Goal: Book appointment/travel/reservation

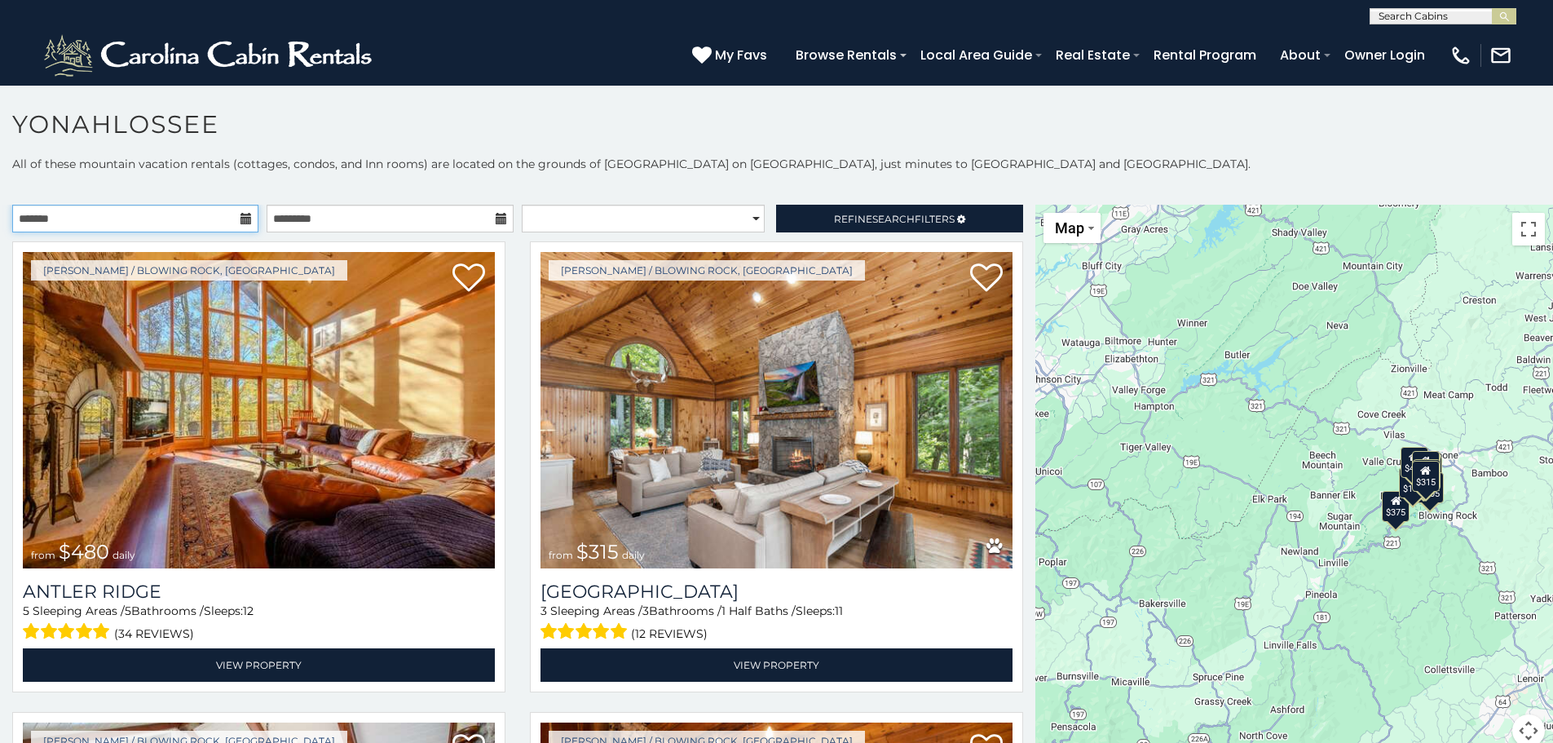
click at [227, 221] on input "text" at bounding box center [135, 219] width 246 height 28
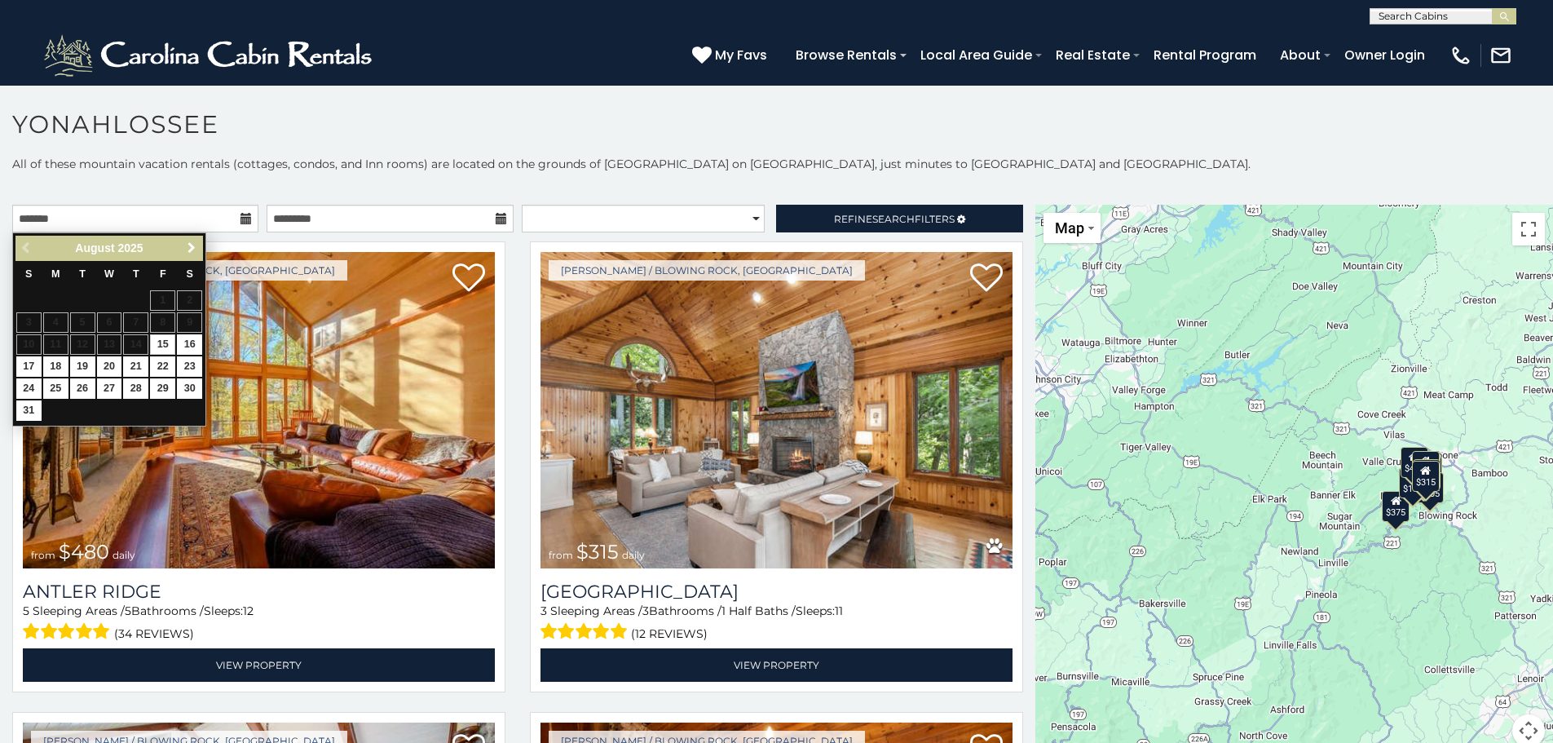
click at [196, 247] on span "Next" at bounding box center [191, 247] width 13 height 13
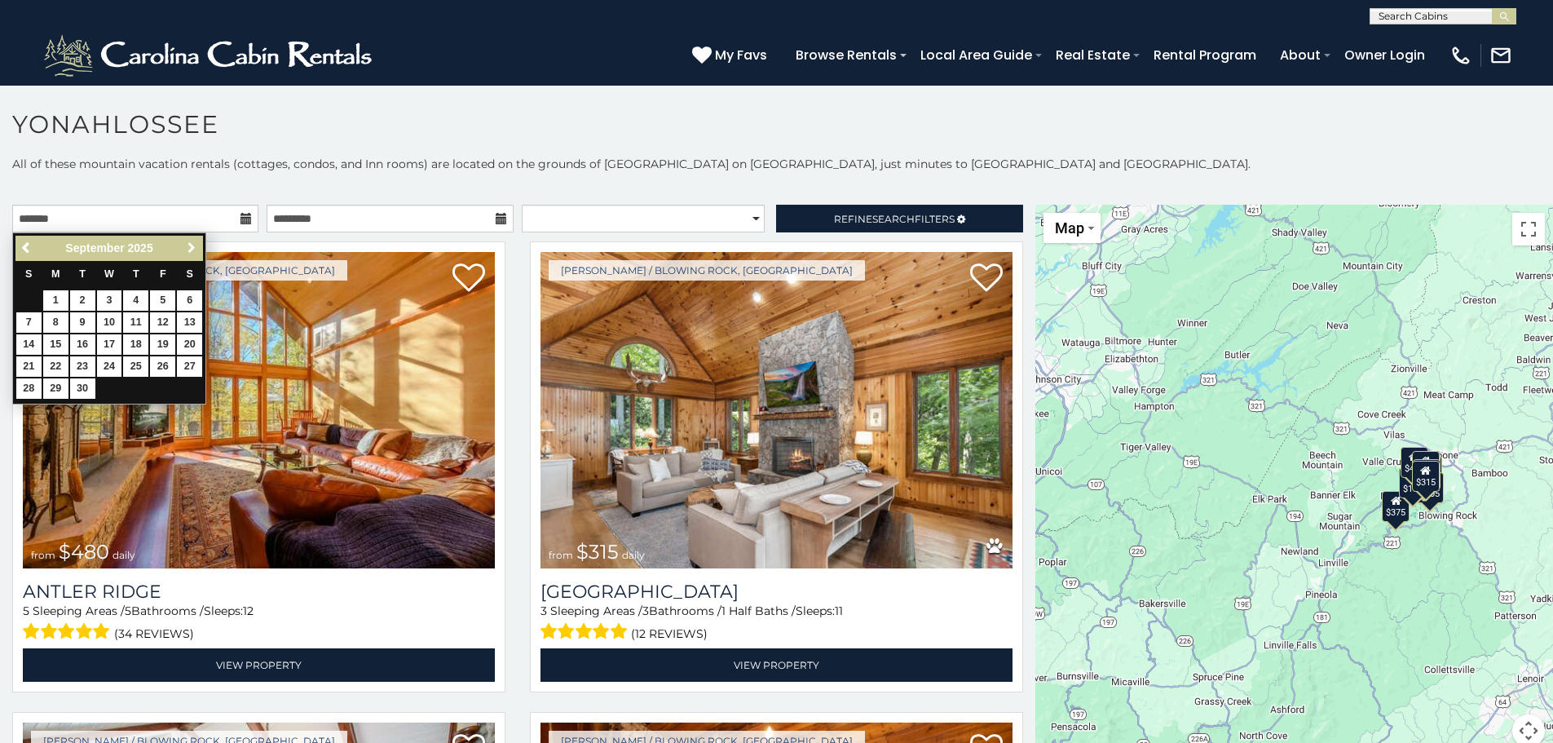
click at [196, 247] on span "Next" at bounding box center [191, 247] width 13 height 13
click at [183, 343] on link "18" at bounding box center [189, 344] width 25 height 20
type input "**********"
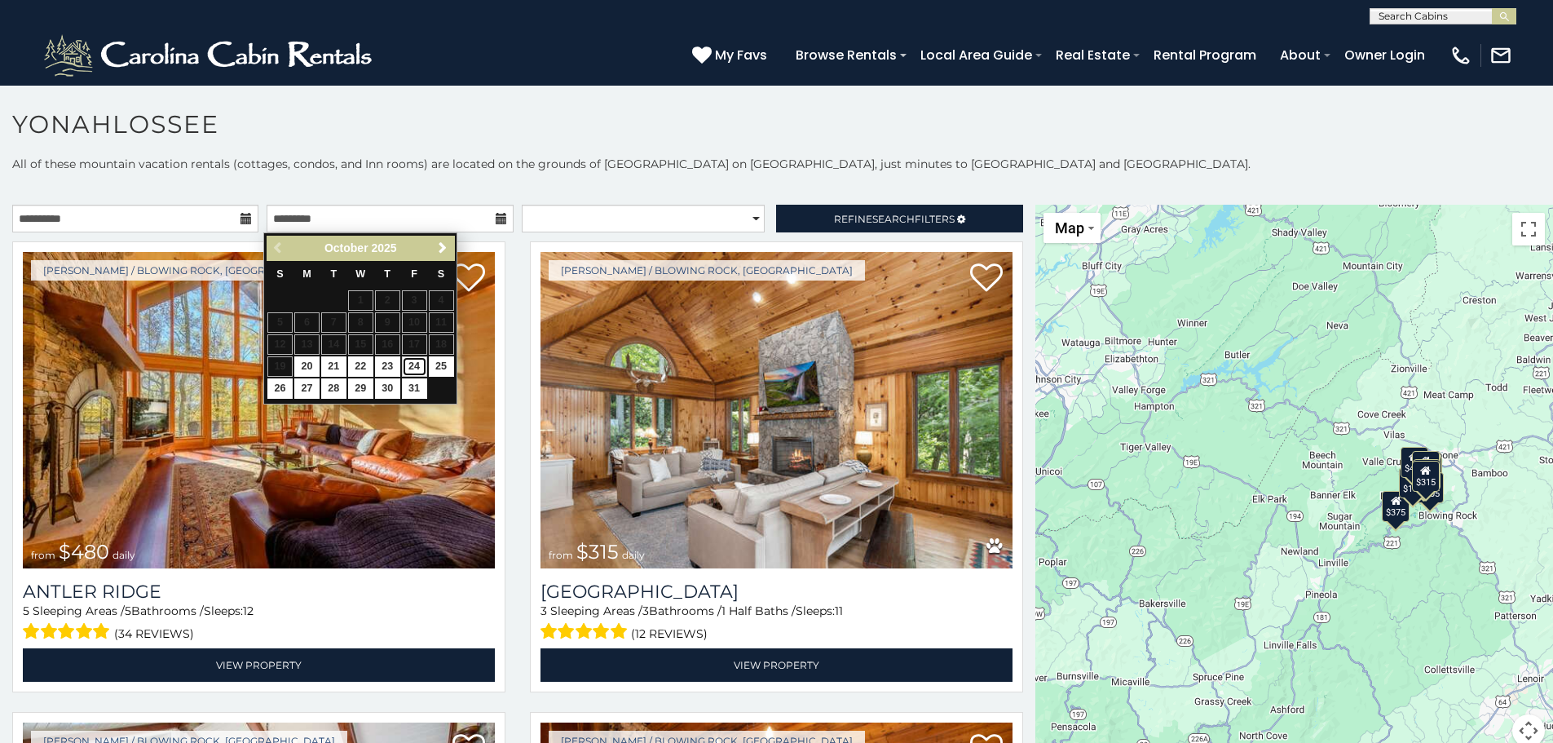
click at [413, 366] on link "24" at bounding box center [414, 366] width 25 height 20
type input "**********"
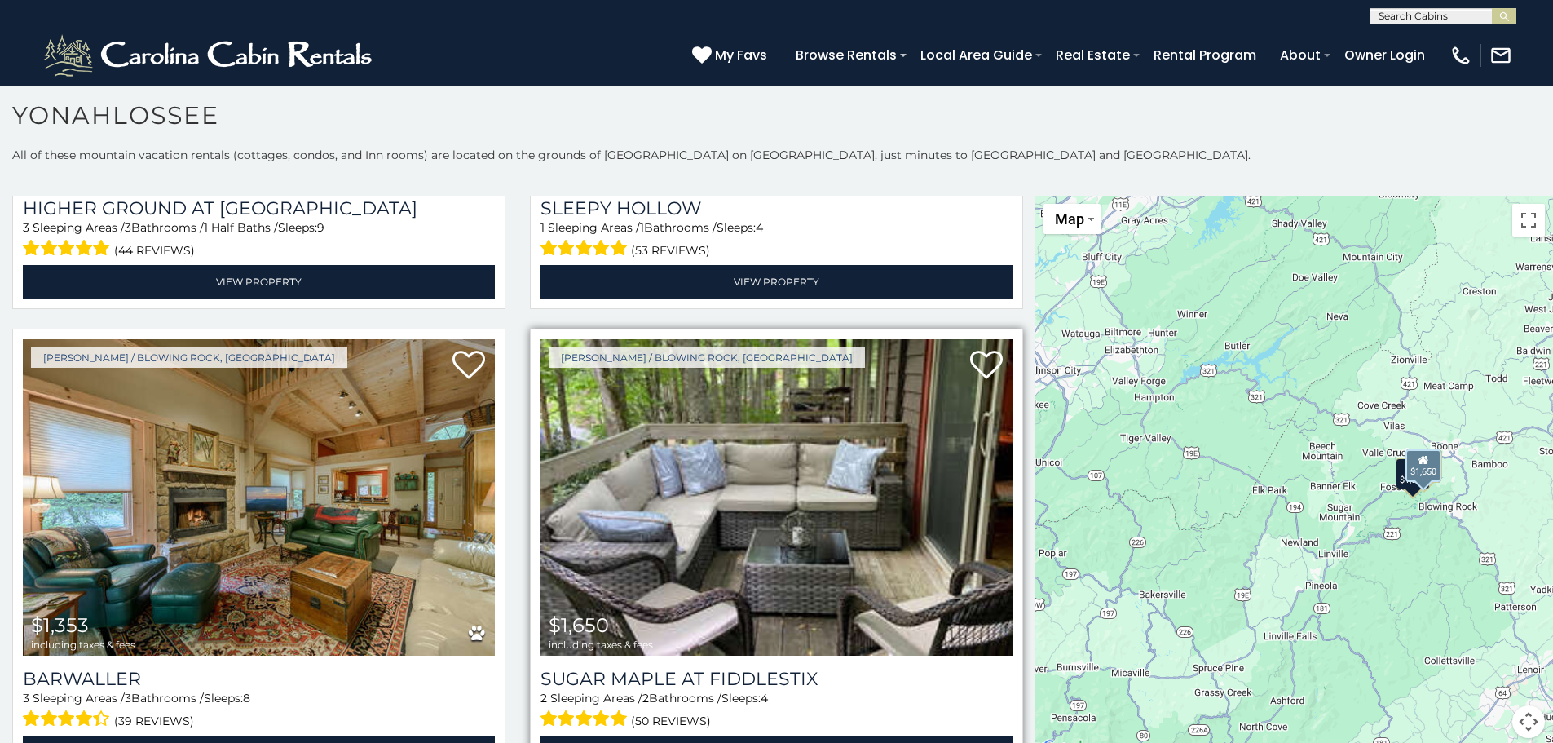
scroll to position [383, 0]
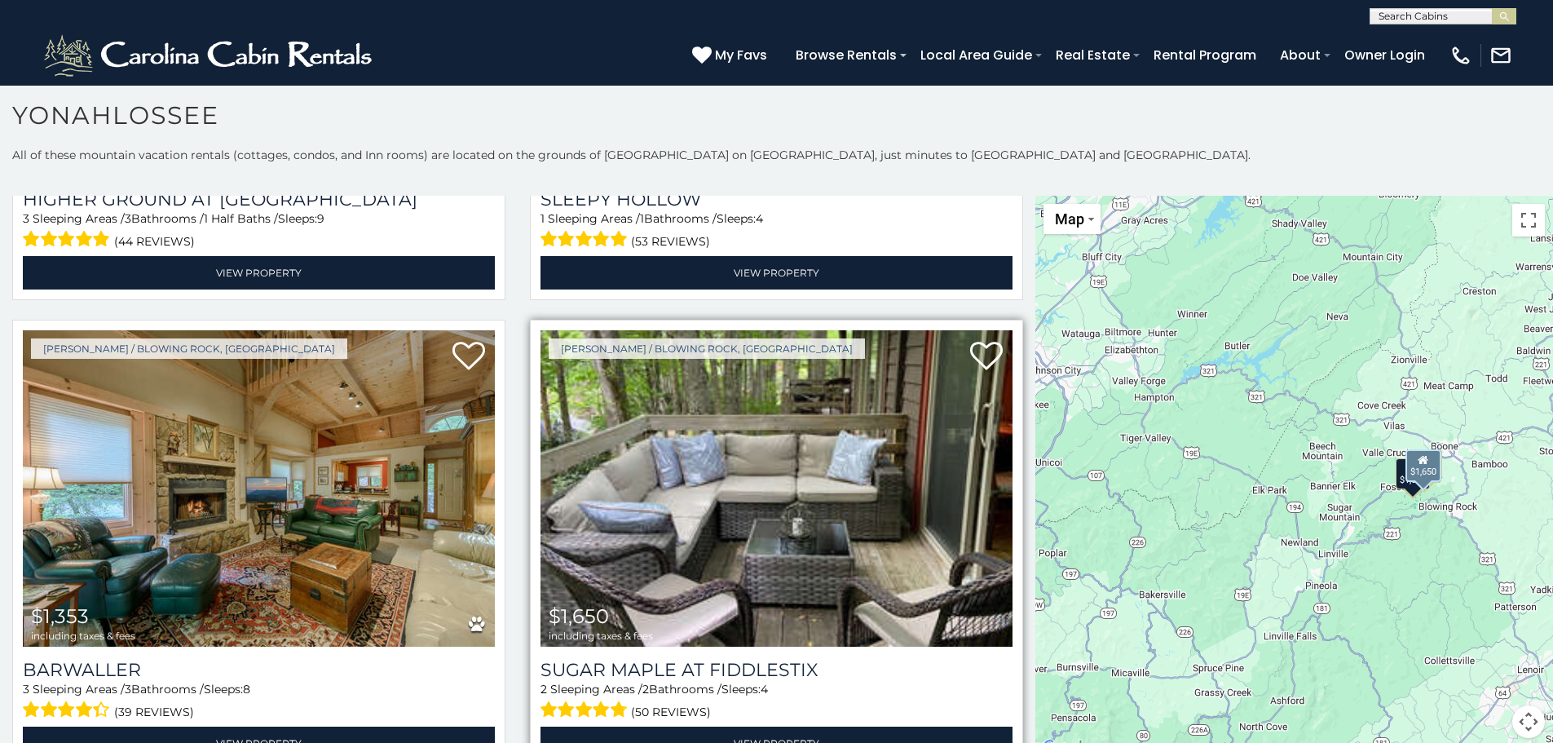
click at [742, 439] on img at bounding box center [777, 488] width 472 height 316
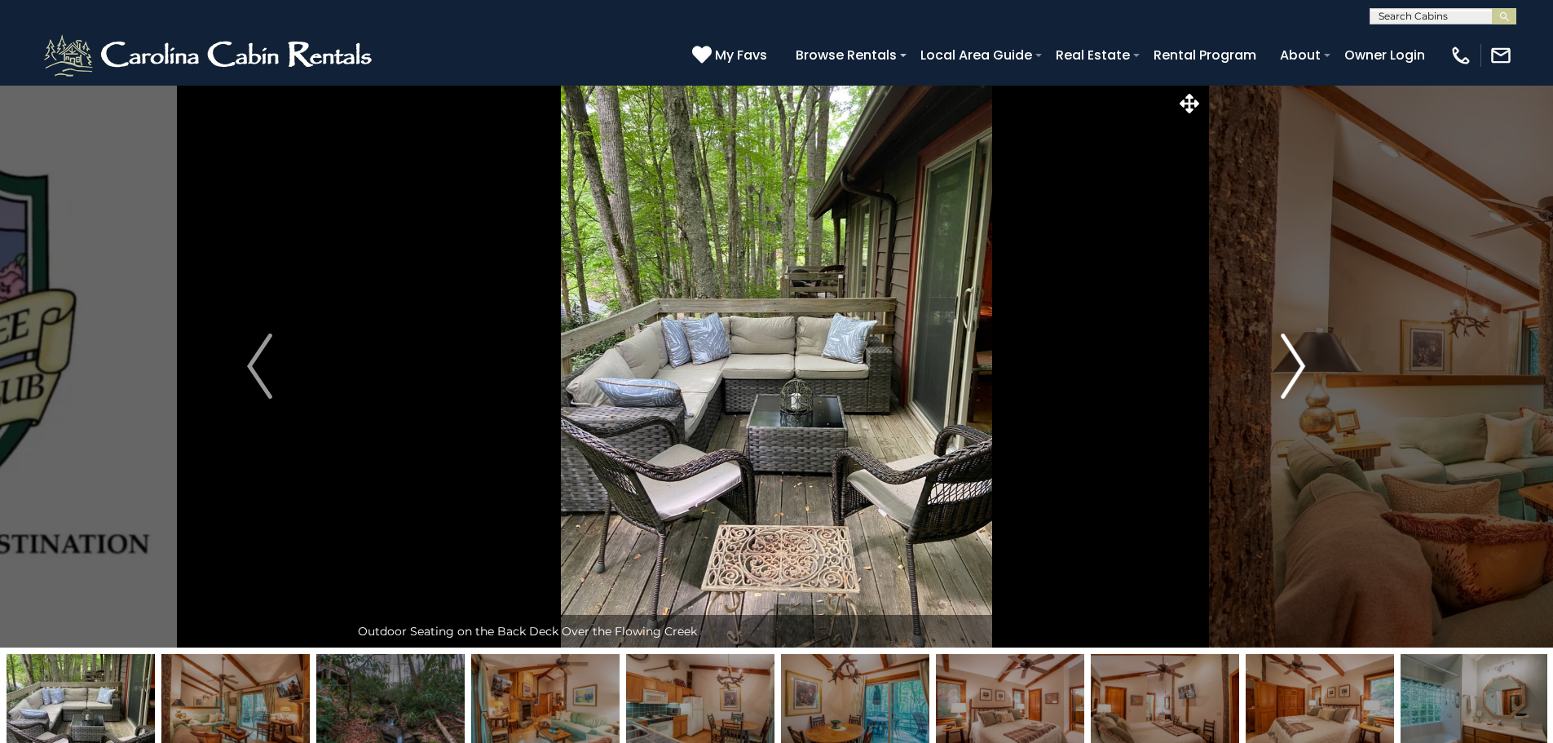
click at [1293, 351] on img "Next" at bounding box center [1293, 365] width 24 height 65
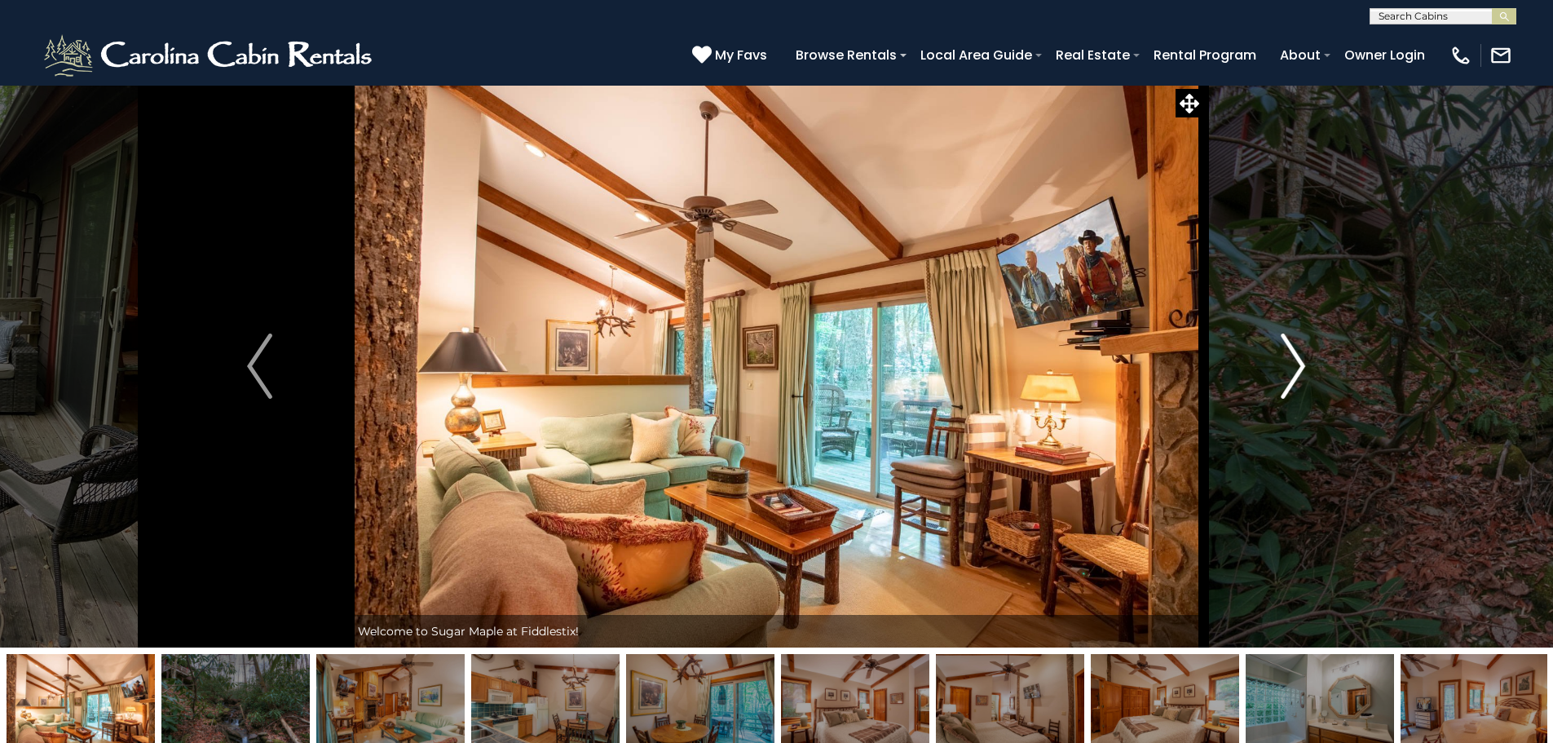
click at [1293, 351] on img "Next" at bounding box center [1293, 365] width 24 height 65
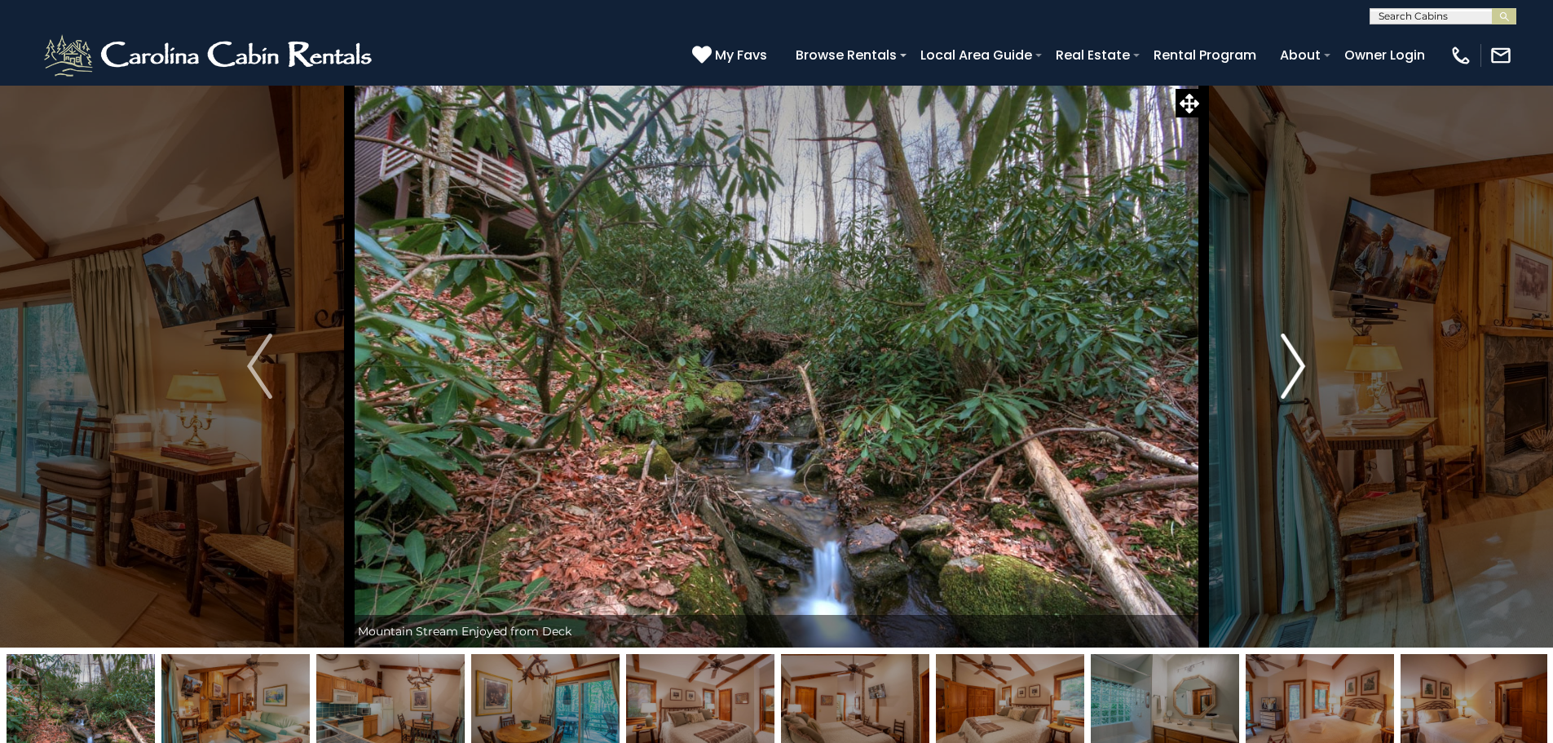
click at [1293, 351] on img "Next" at bounding box center [1293, 365] width 24 height 65
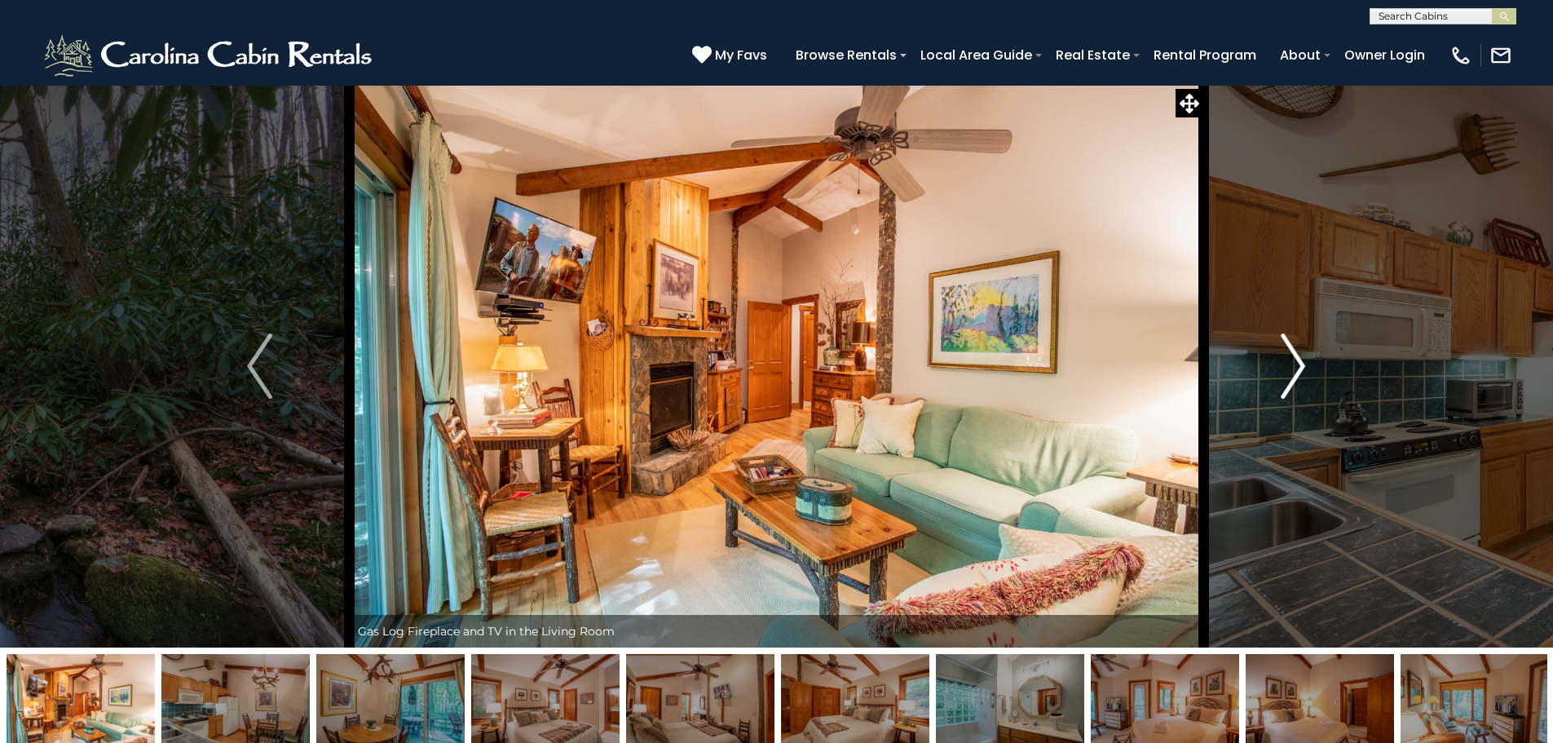
click at [1293, 351] on img "Next" at bounding box center [1293, 365] width 24 height 65
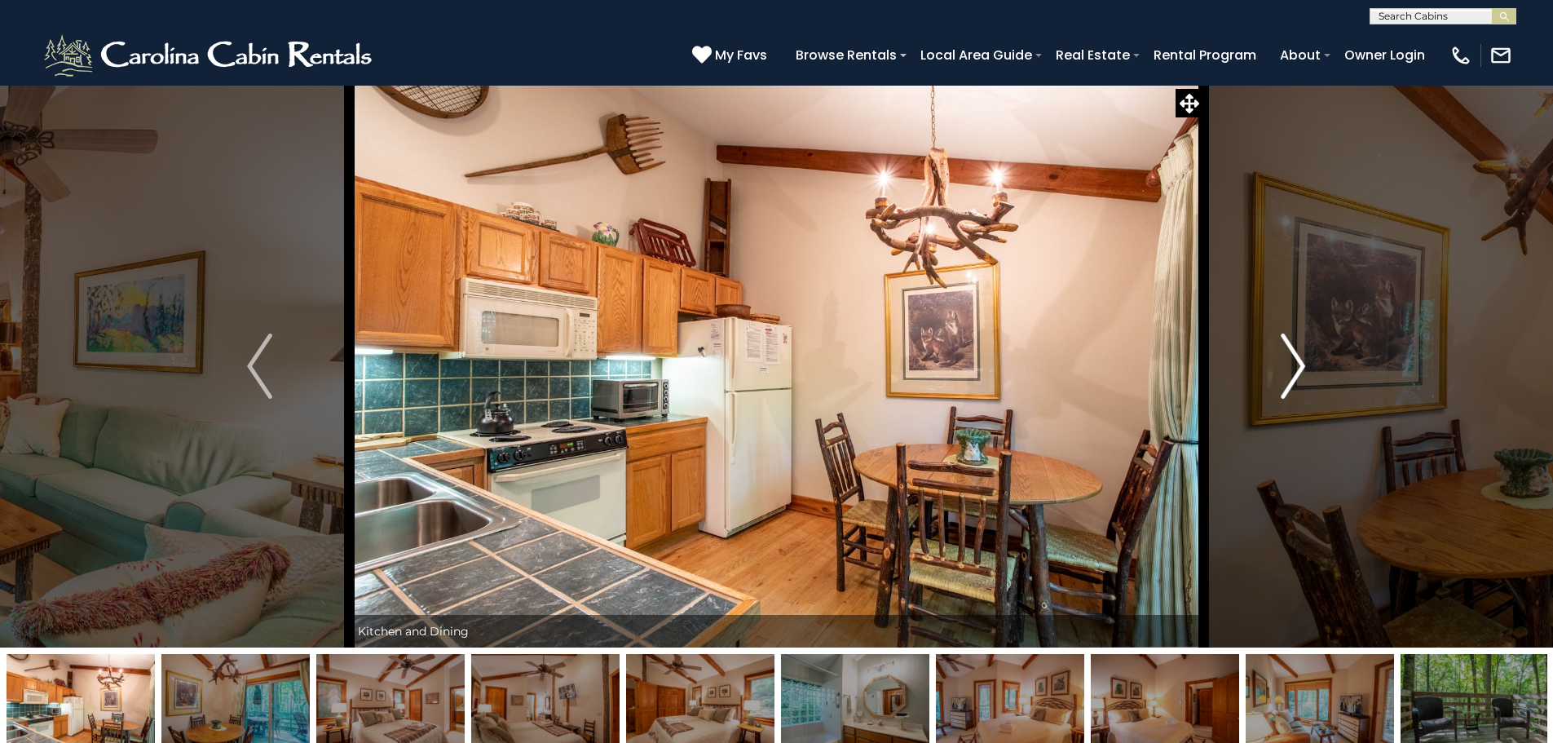
click at [1293, 351] on img "Next" at bounding box center [1293, 365] width 24 height 65
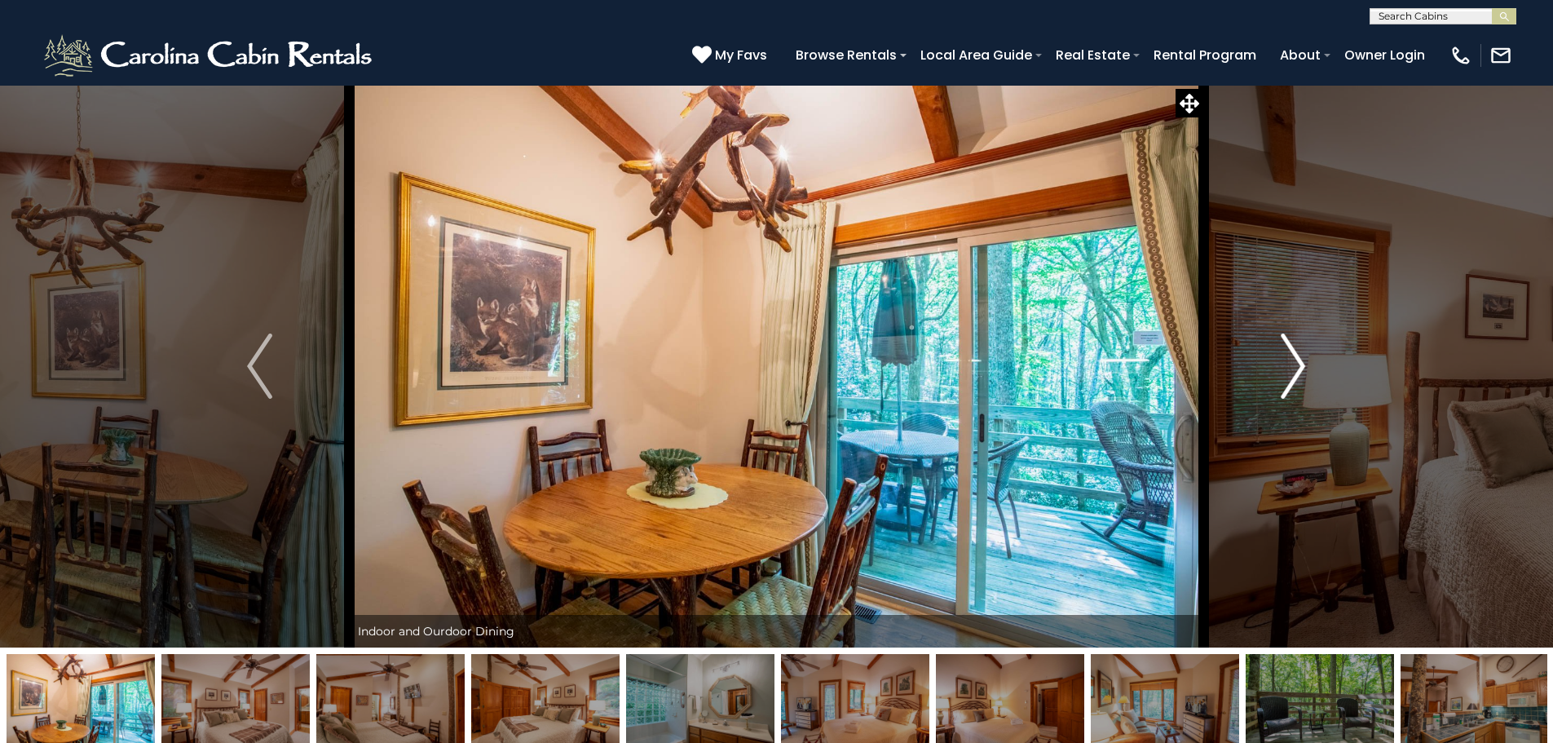
click at [1293, 351] on img "Next" at bounding box center [1293, 365] width 24 height 65
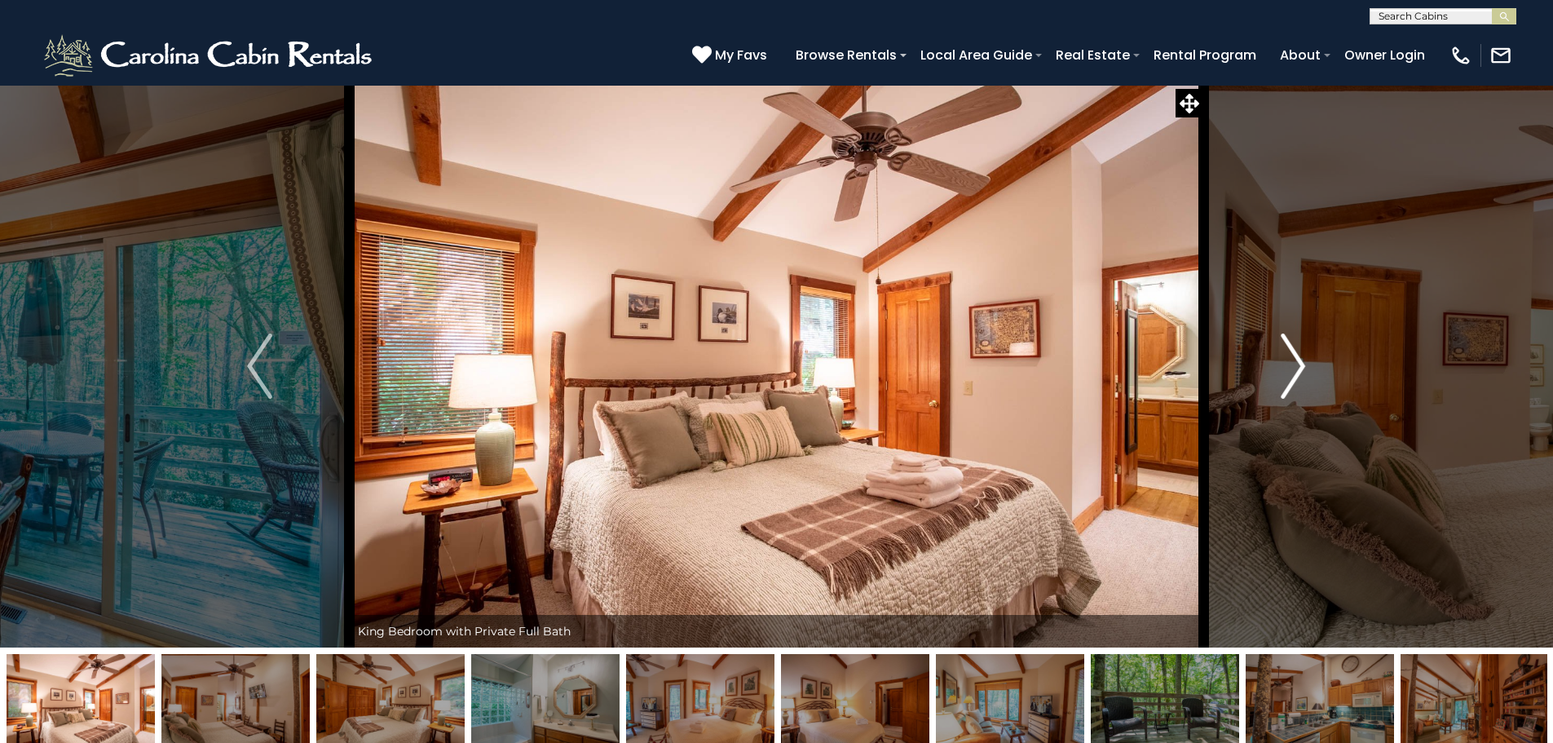
click at [1293, 351] on img "Next" at bounding box center [1293, 365] width 24 height 65
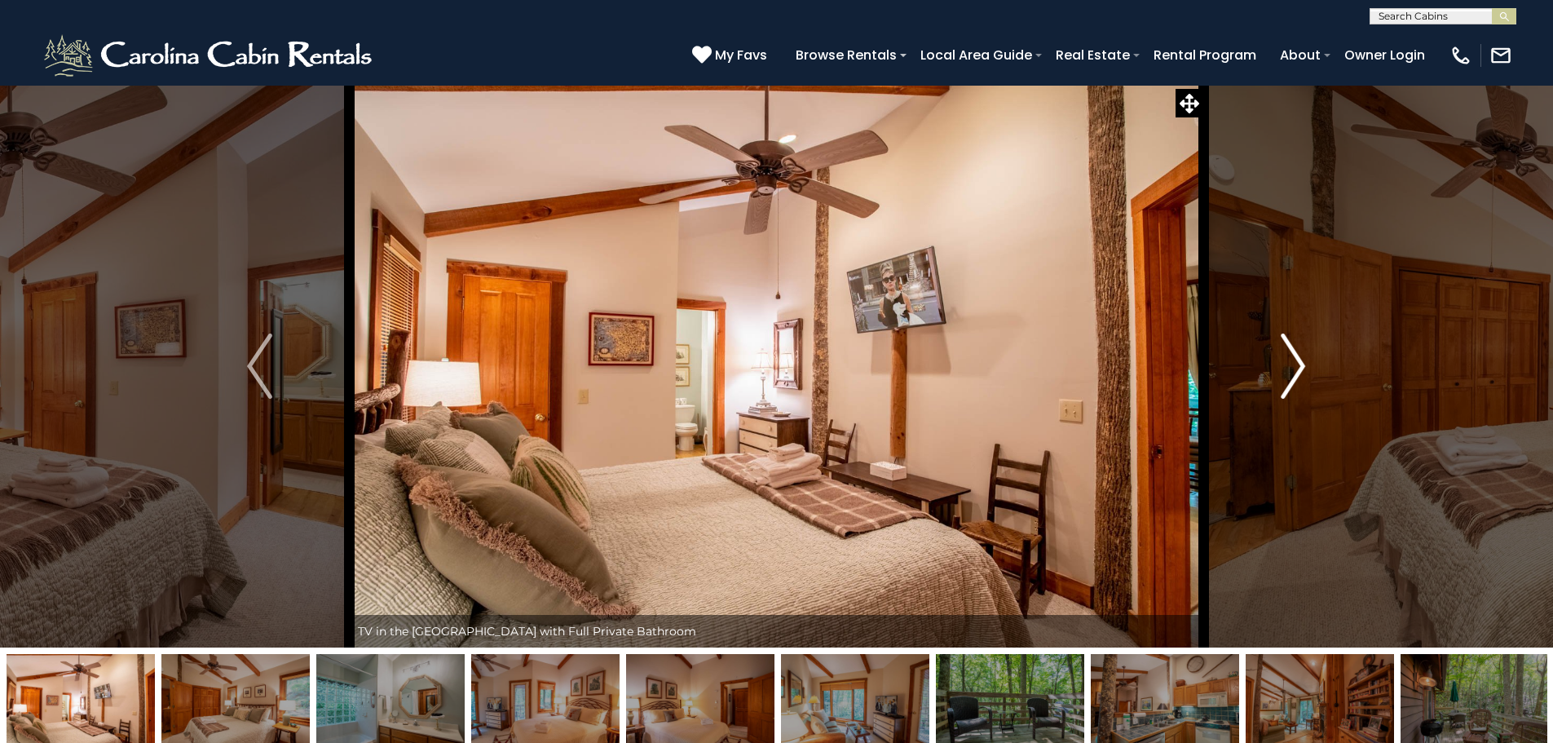
click at [1293, 351] on img "Next" at bounding box center [1293, 365] width 24 height 65
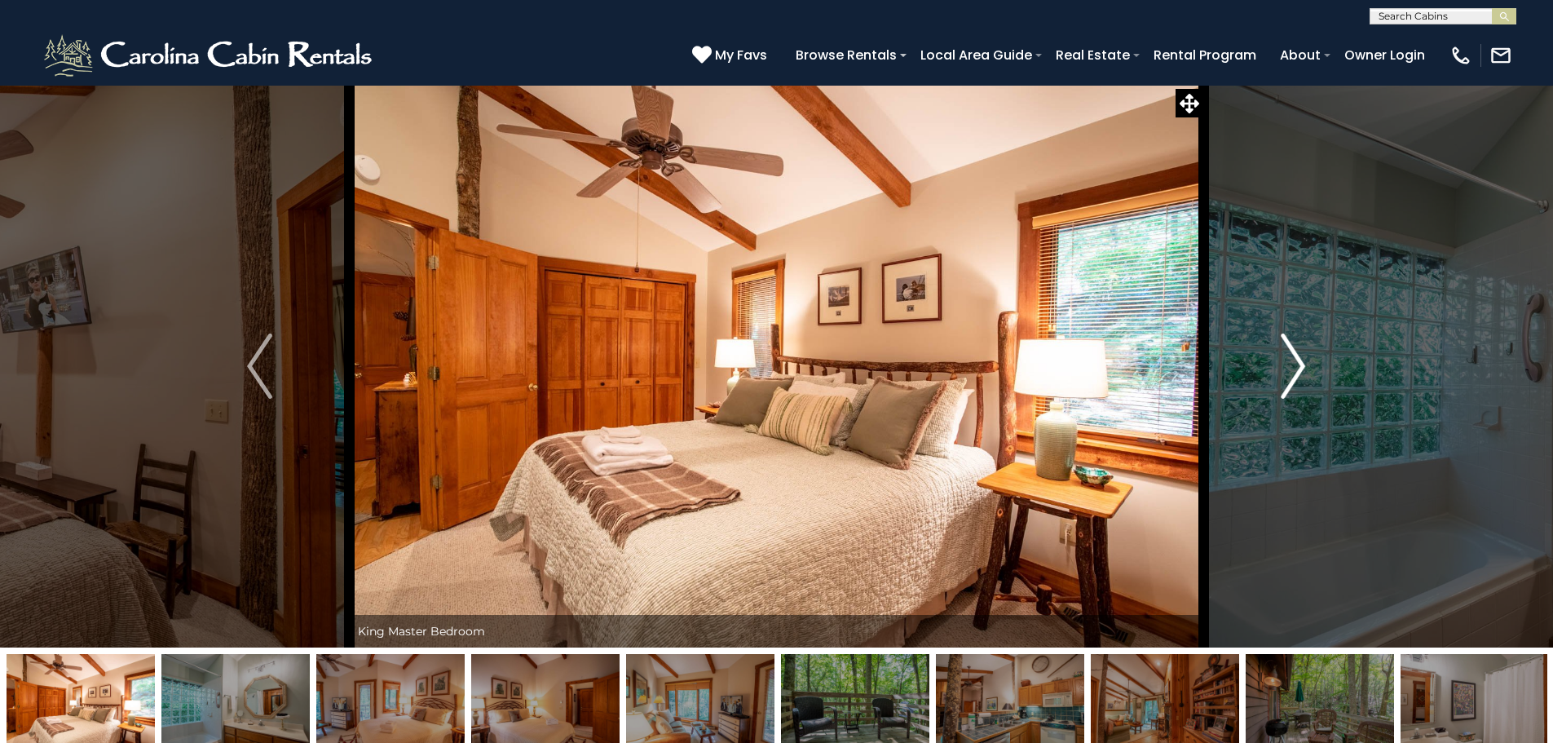
click at [1293, 351] on img "Next" at bounding box center [1293, 365] width 24 height 65
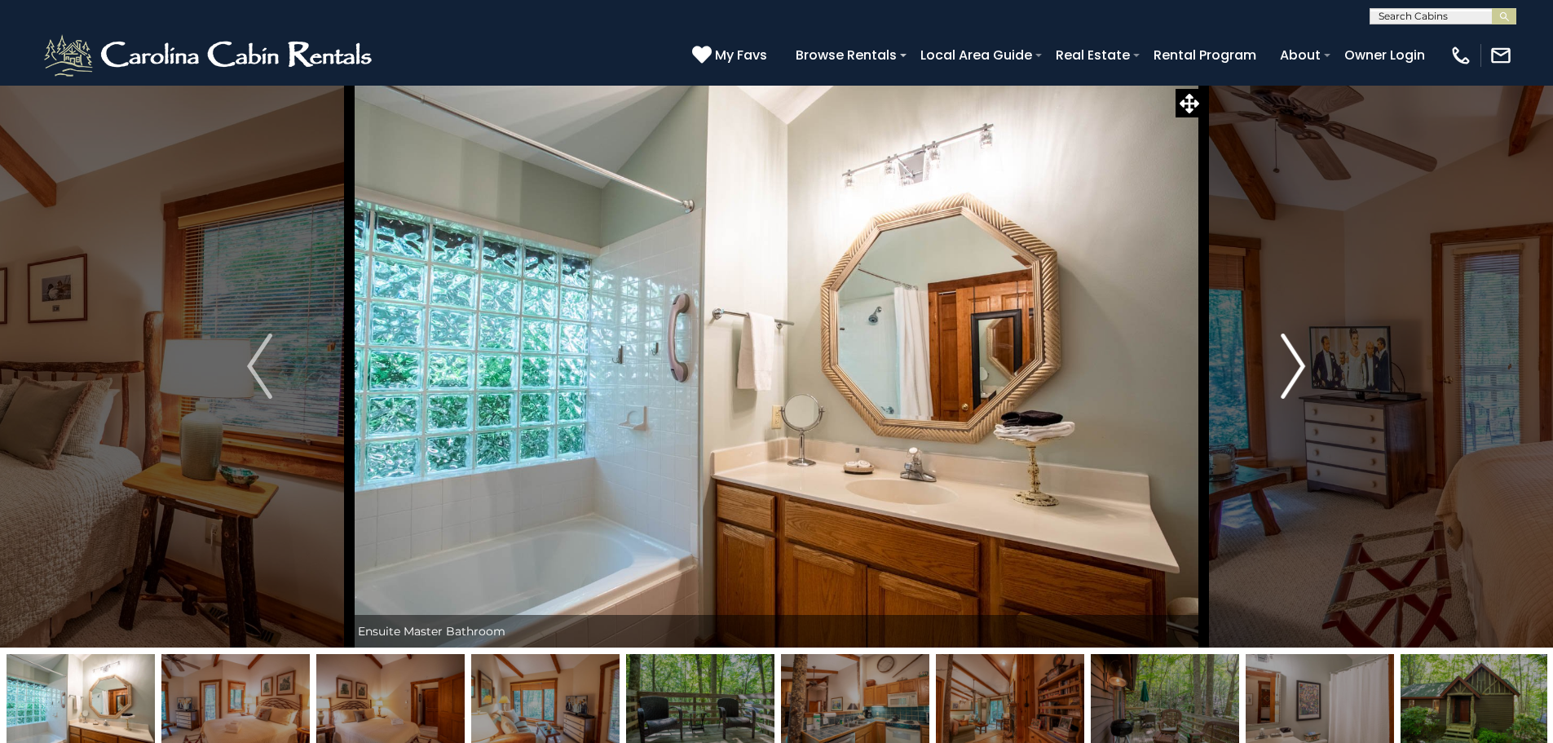
click at [1293, 351] on img "Next" at bounding box center [1293, 365] width 24 height 65
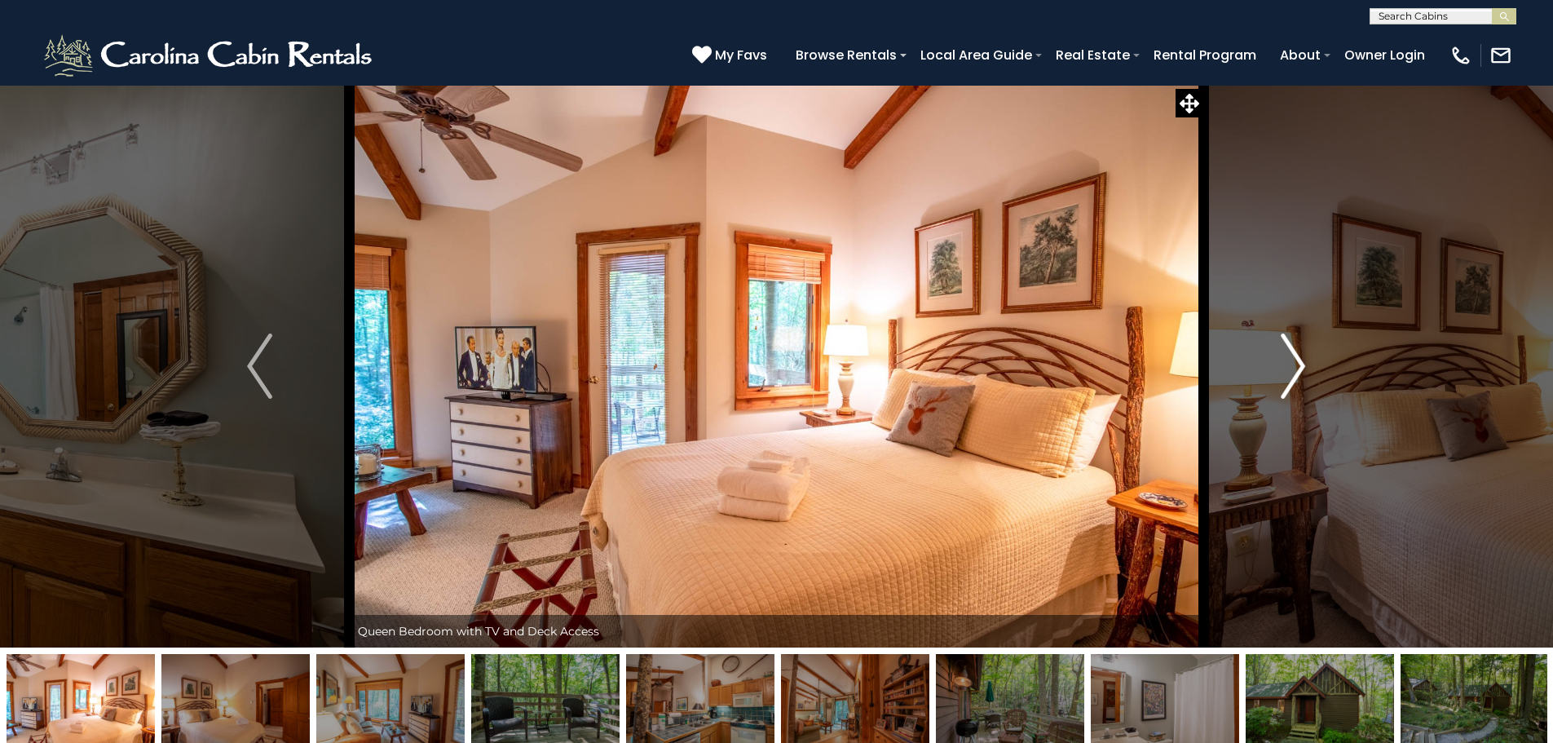
click at [1293, 351] on img "Next" at bounding box center [1293, 365] width 24 height 65
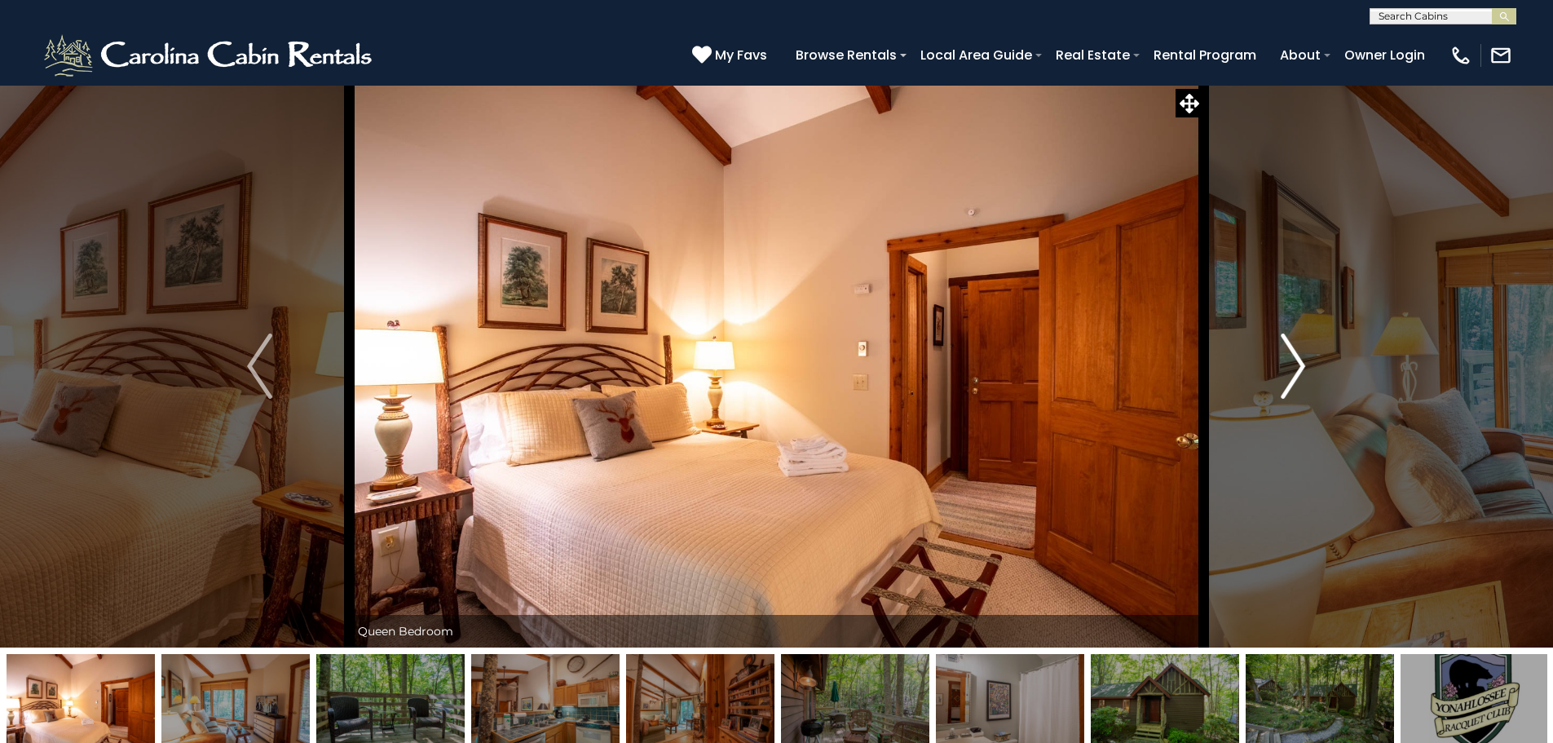
click at [1293, 351] on img "Next" at bounding box center [1293, 365] width 24 height 65
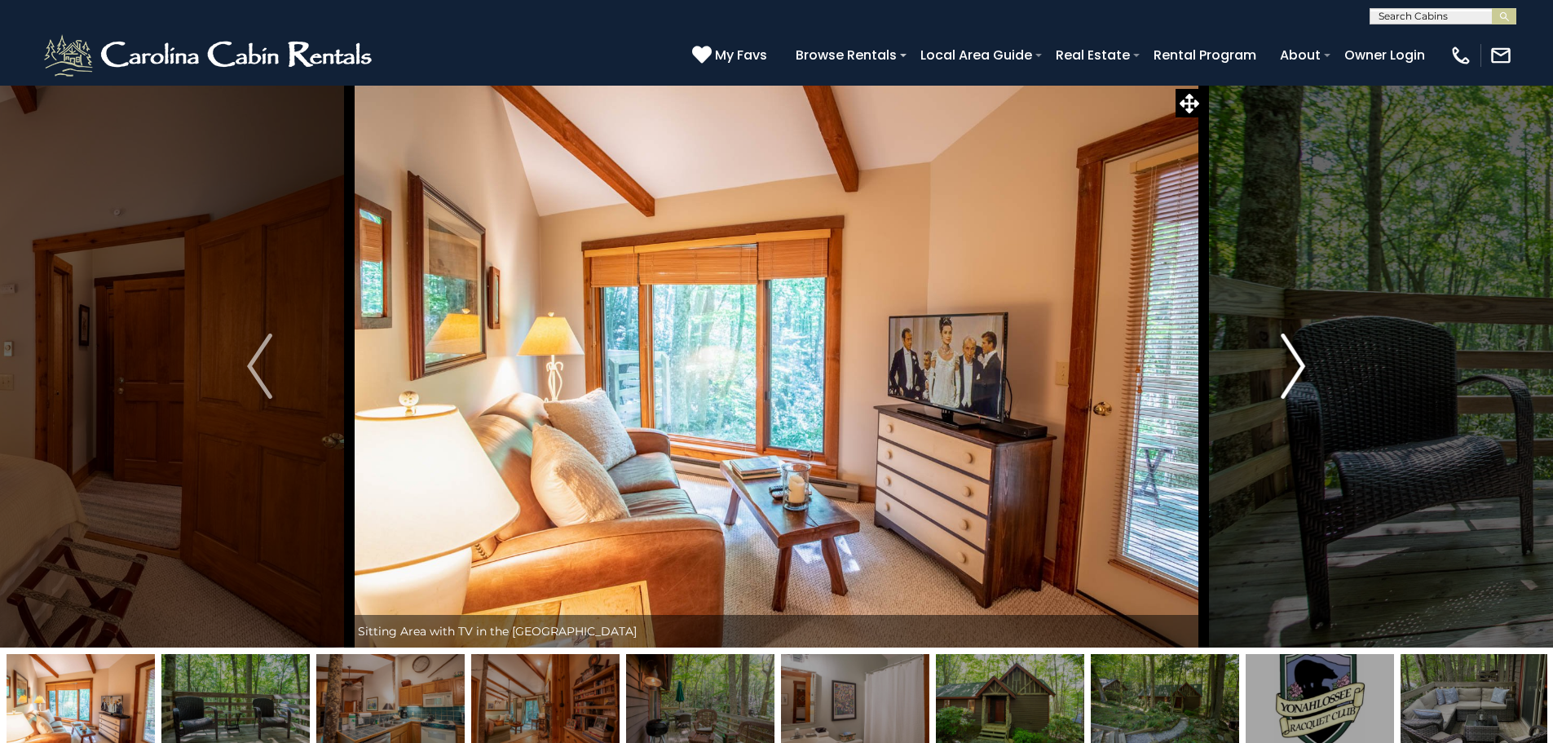
click at [1293, 351] on img "Next" at bounding box center [1293, 365] width 24 height 65
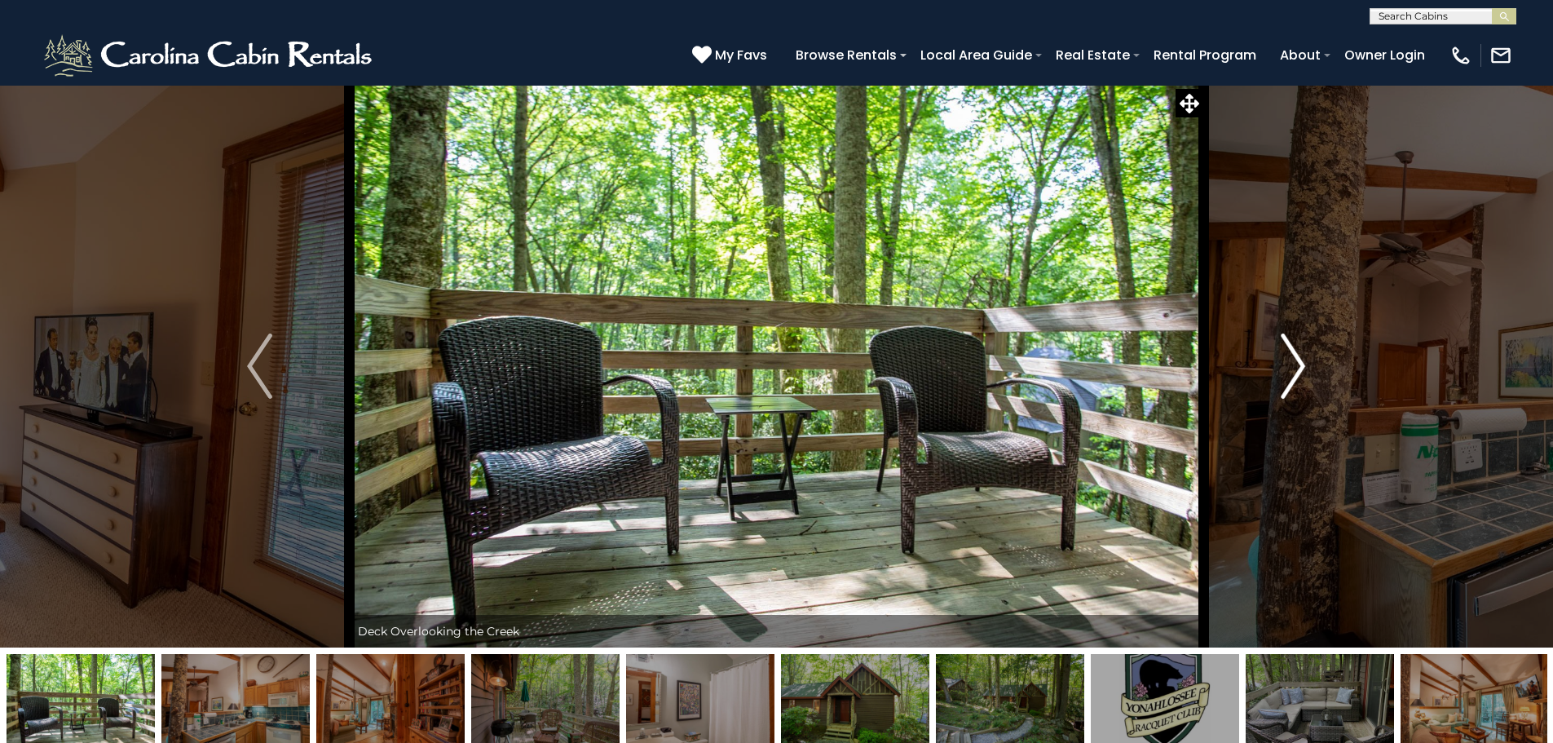
click at [1293, 351] on img "Next" at bounding box center [1293, 365] width 24 height 65
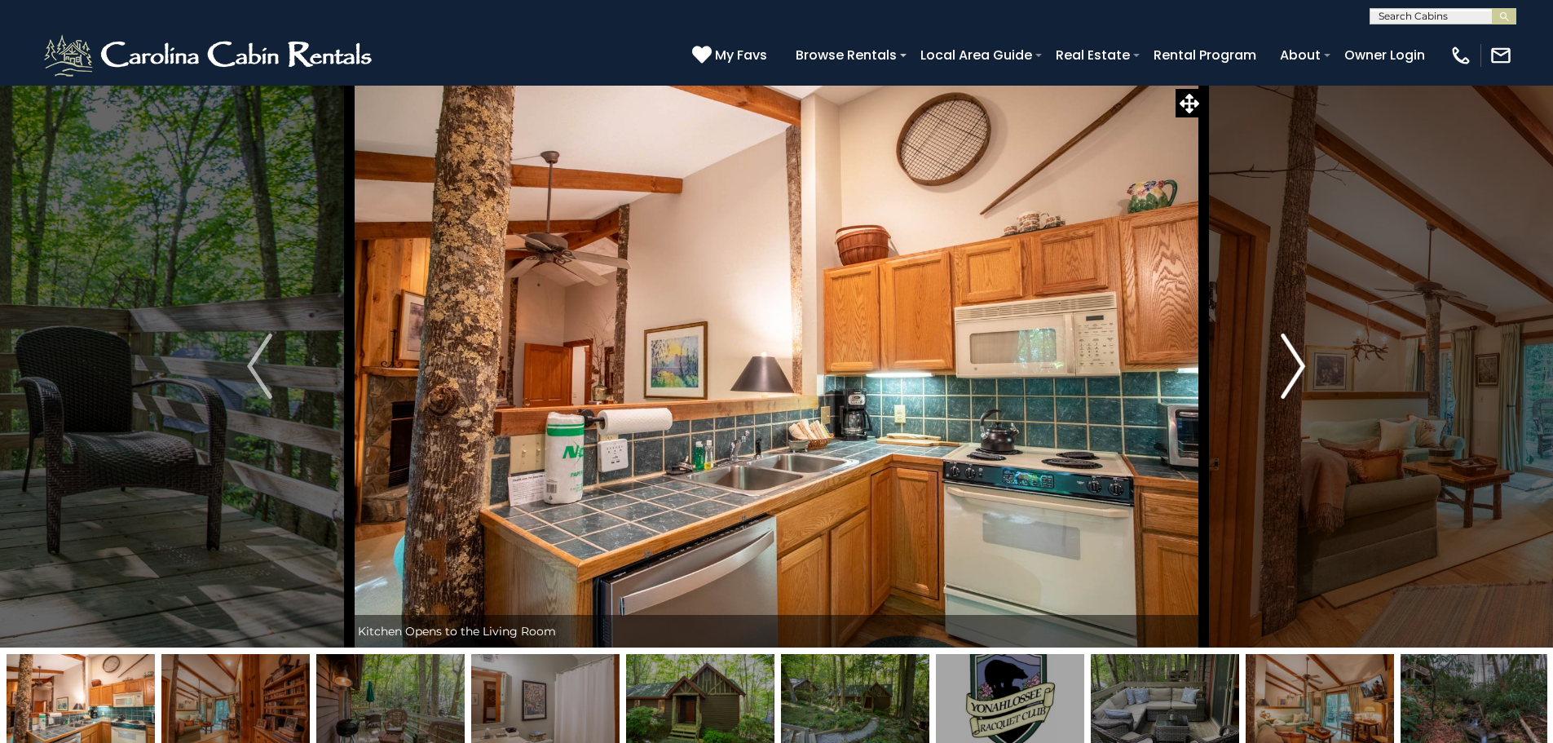
click at [1293, 351] on img "Next" at bounding box center [1293, 365] width 24 height 65
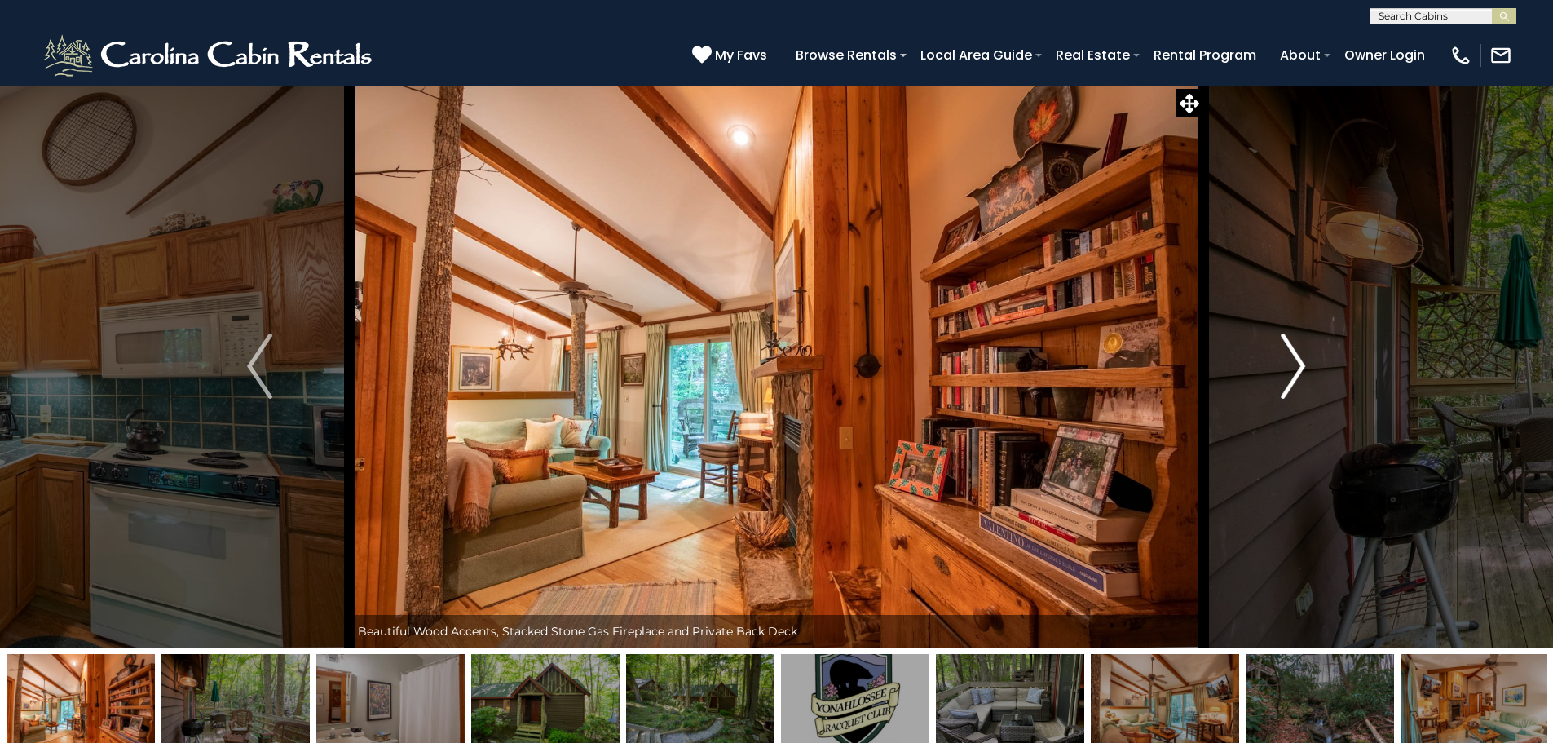
click at [1293, 351] on img "Next" at bounding box center [1293, 365] width 24 height 65
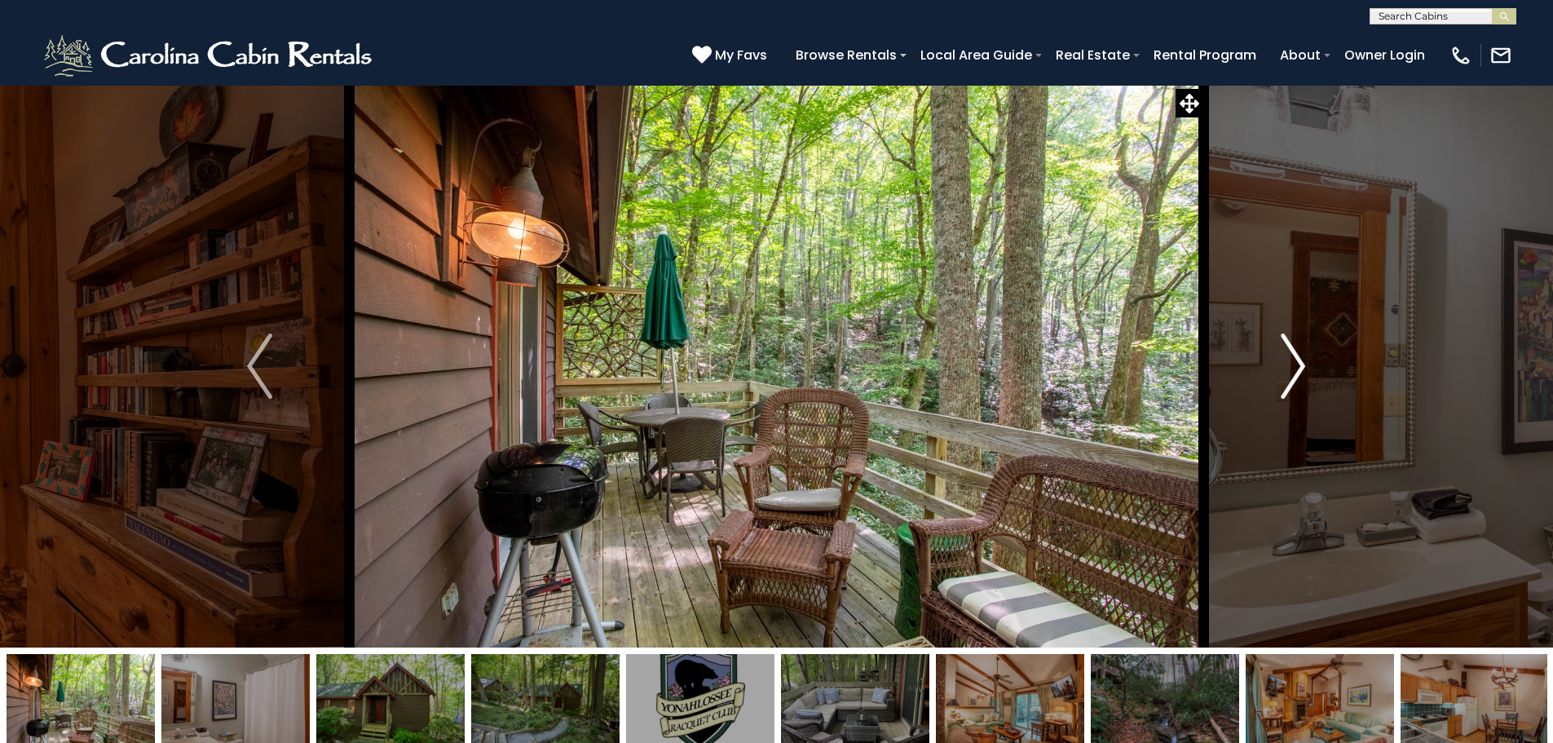
click at [1293, 351] on img "Next" at bounding box center [1293, 365] width 24 height 65
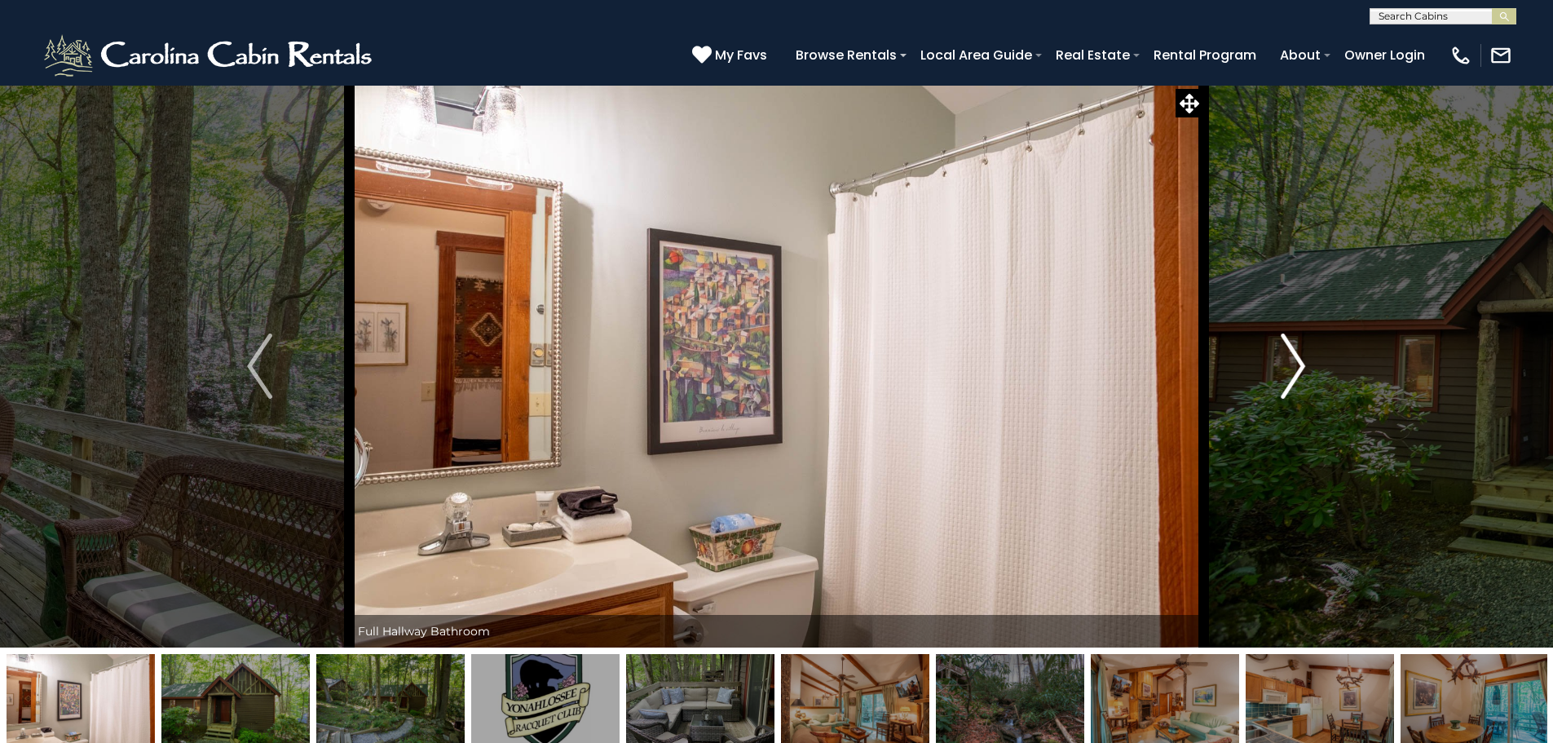
click at [1293, 351] on img "Next" at bounding box center [1293, 365] width 24 height 65
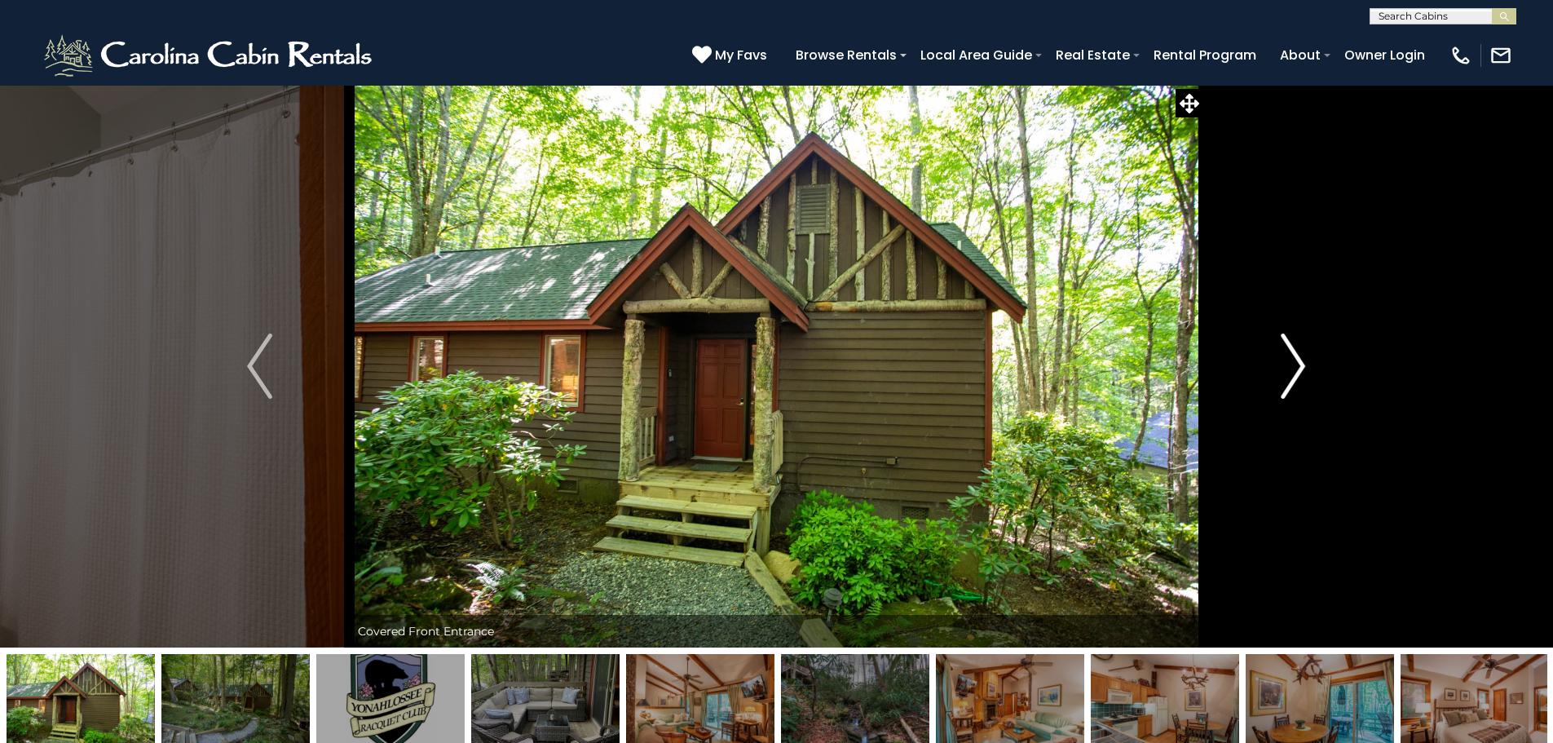
click at [1293, 351] on img "Next" at bounding box center [1293, 365] width 24 height 65
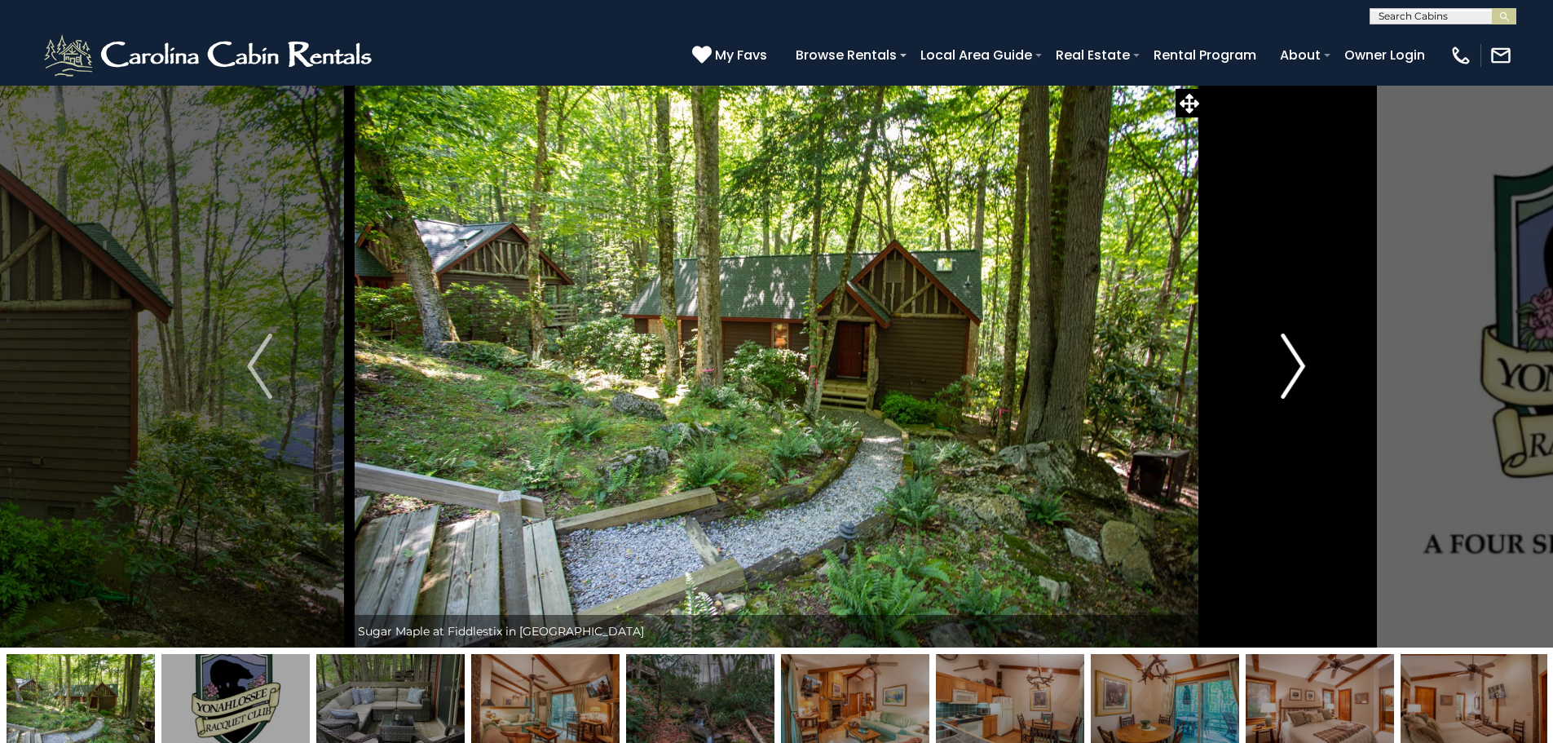
click at [1293, 351] on img "Next" at bounding box center [1293, 365] width 24 height 65
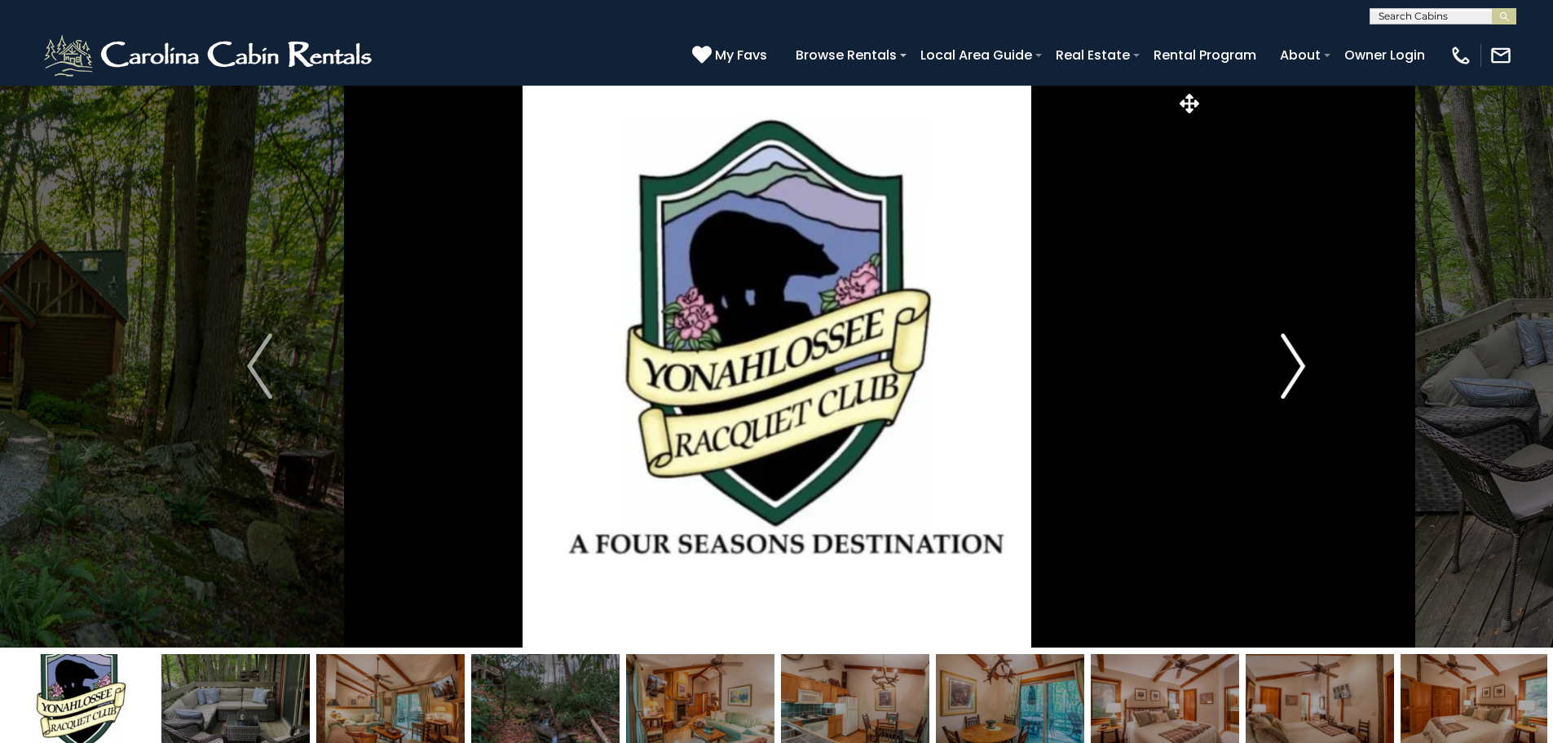
click at [1293, 351] on img "Next" at bounding box center [1293, 365] width 24 height 65
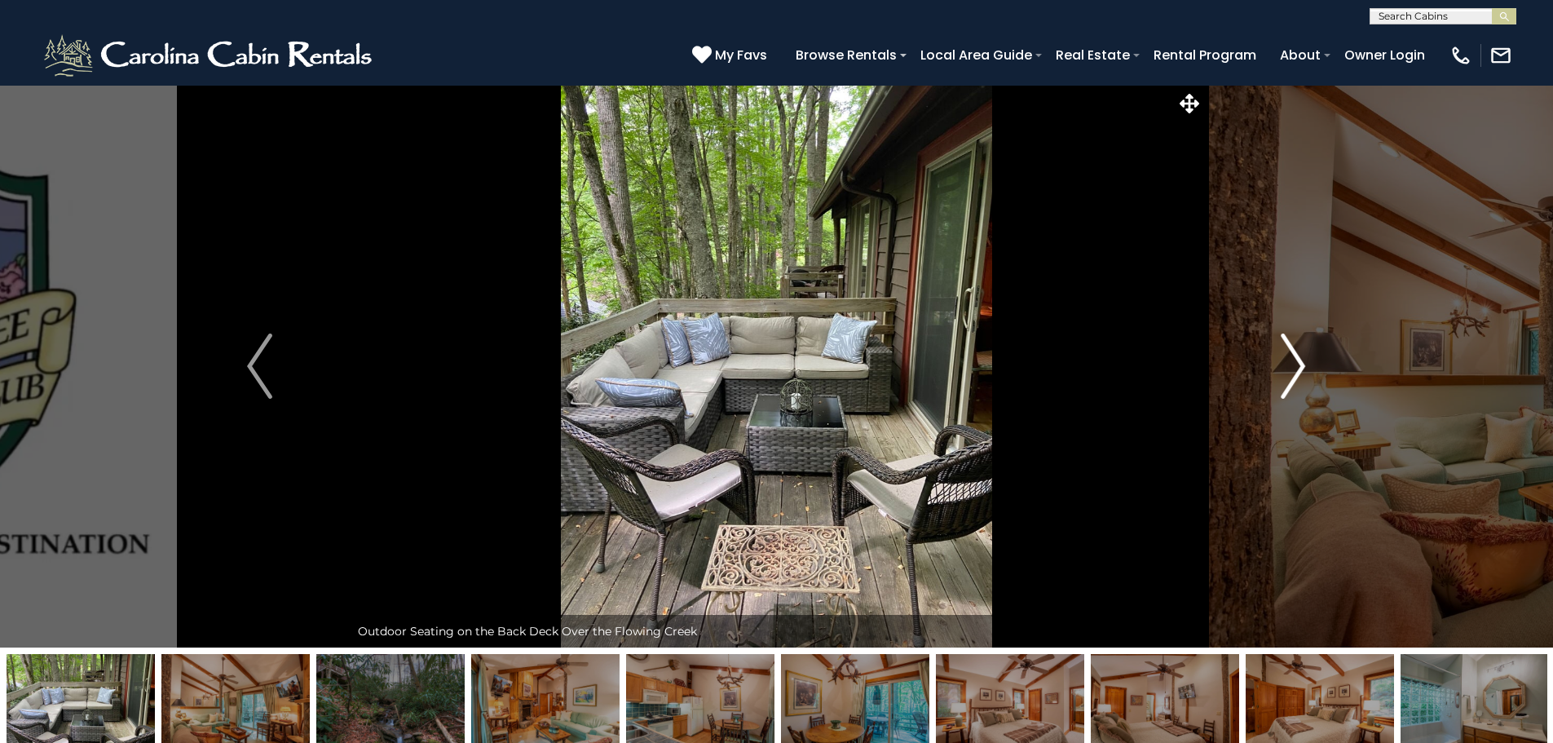
click at [1293, 351] on img "Next" at bounding box center [1293, 365] width 24 height 65
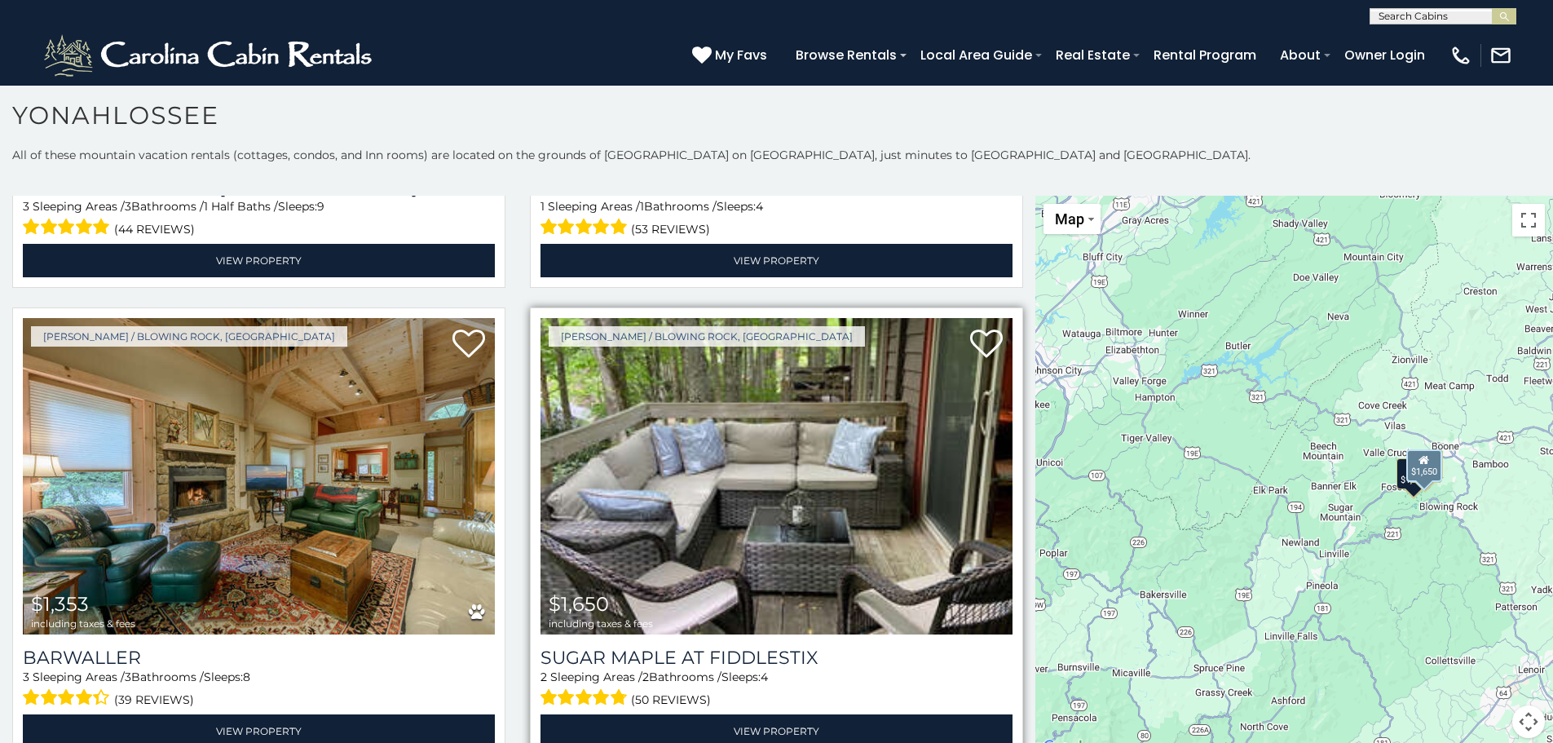
scroll to position [489, 0]
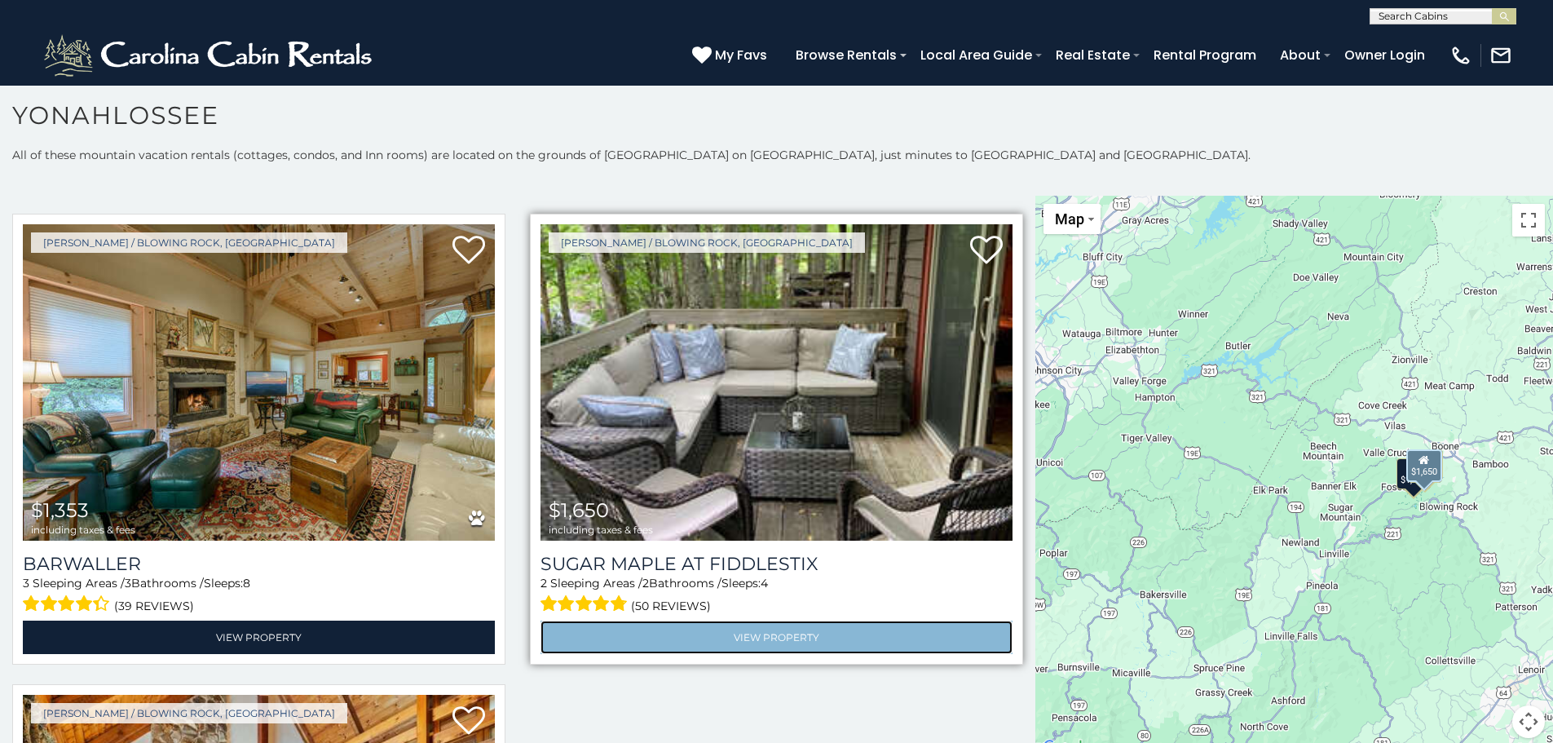
click at [693, 632] on link "View Property" at bounding box center [777, 636] width 472 height 33
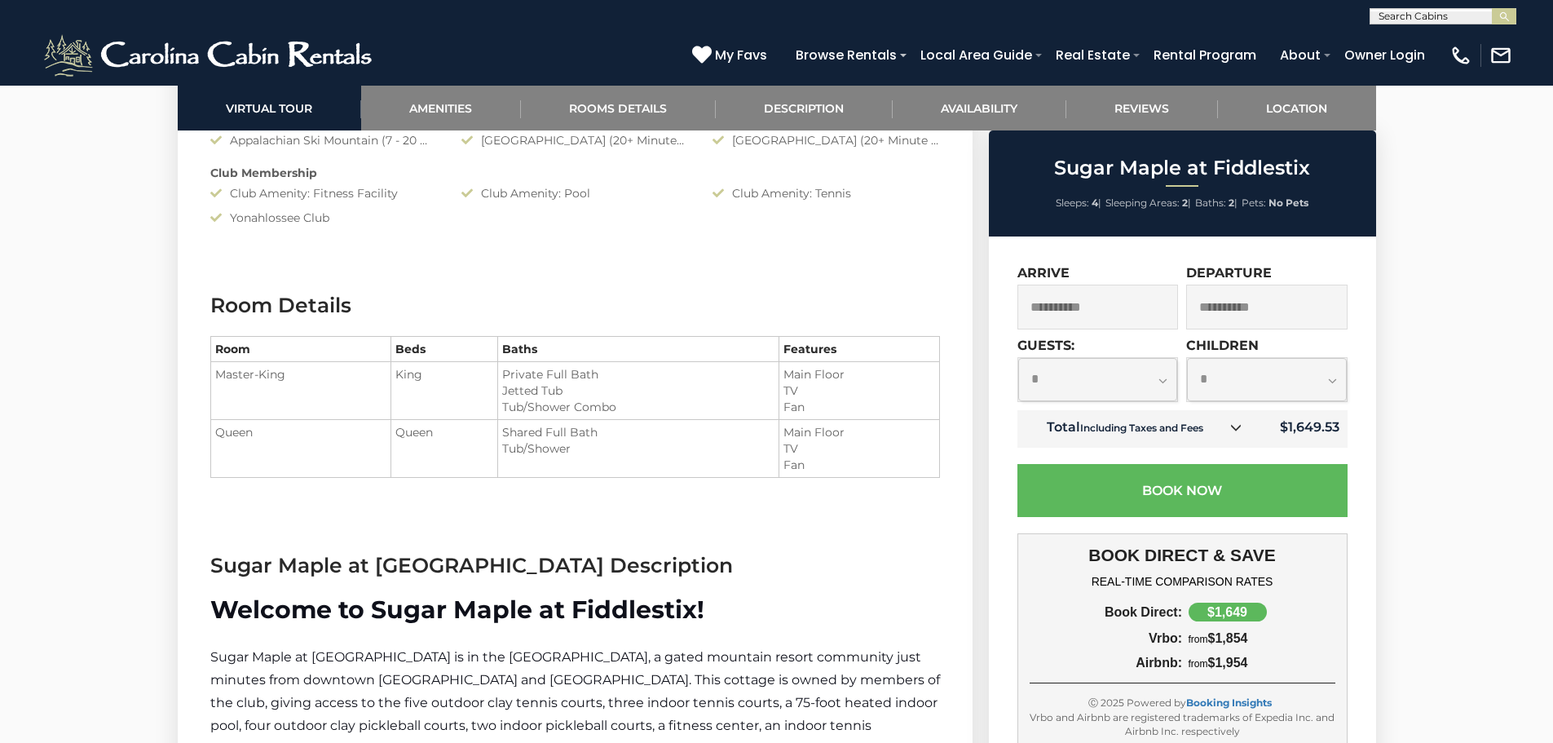
scroll to position [1875, 0]
